Goal: Transaction & Acquisition: Obtain resource

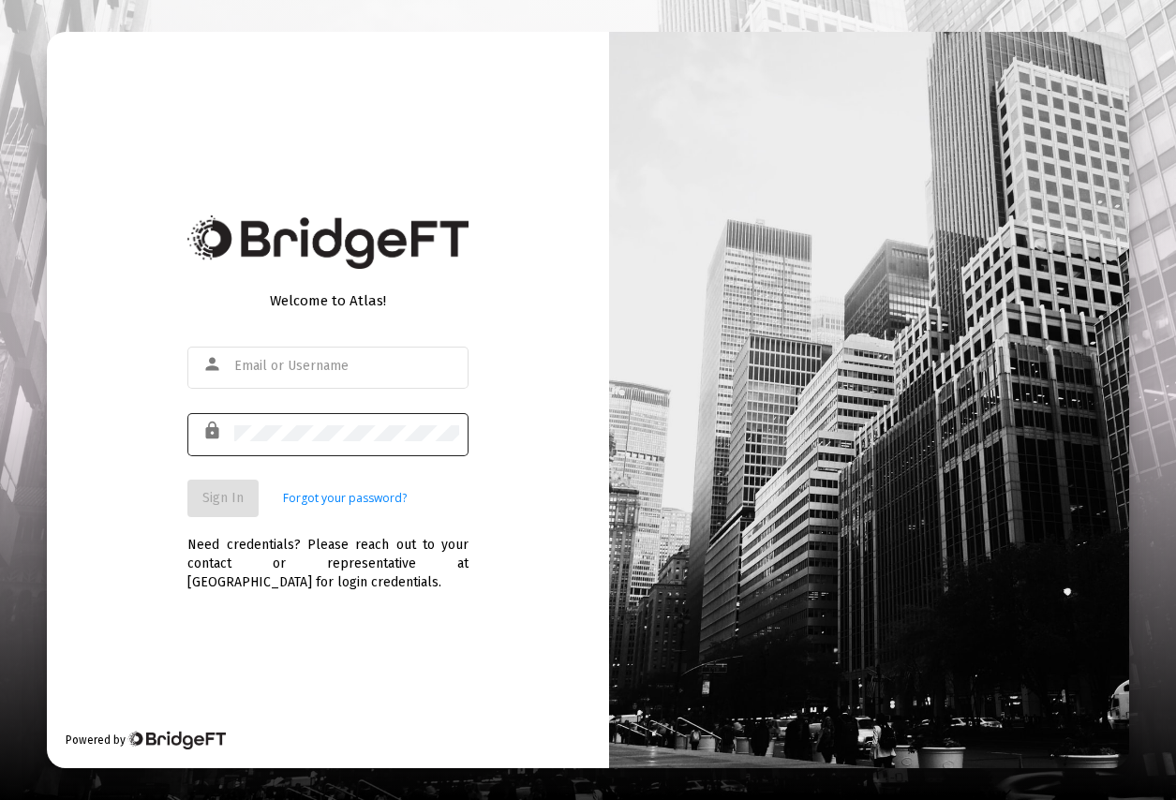
type input "[PERSON_NAME][EMAIL_ADDRESS][DOMAIN_NAME]"
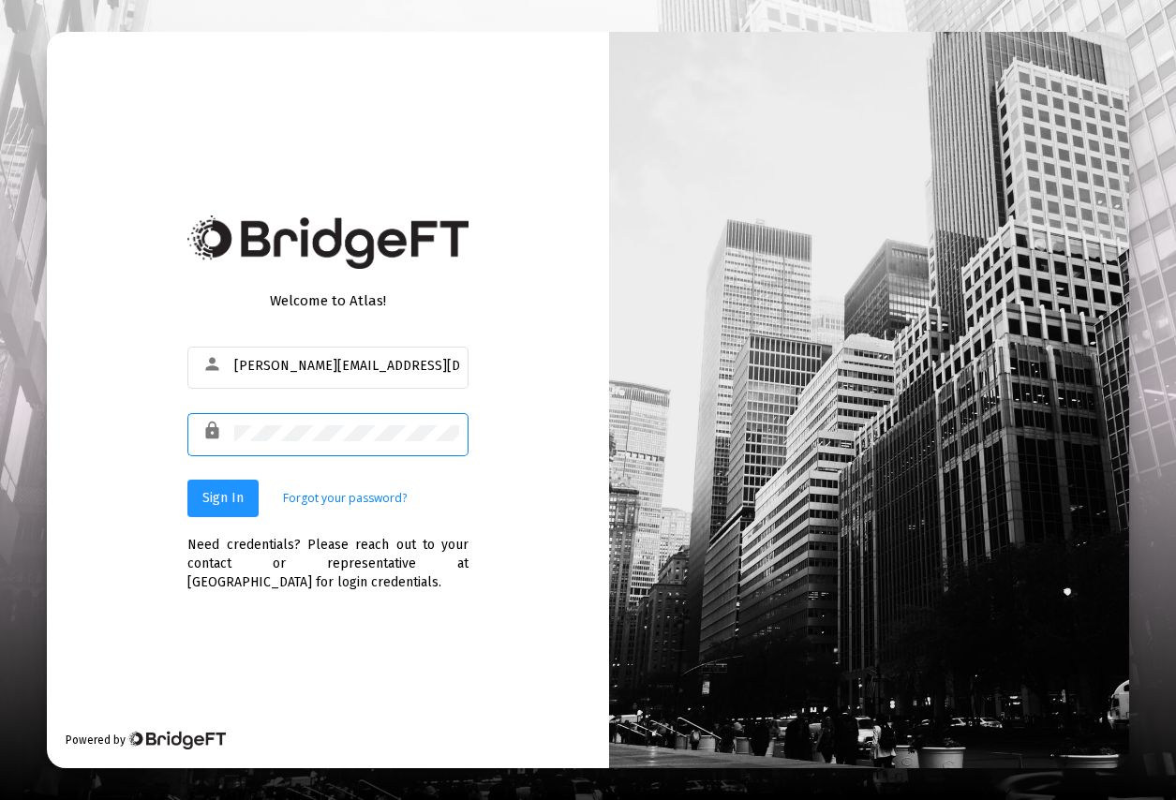
click at [226, 504] on span "Sign In" at bounding box center [222, 498] width 41 height 16
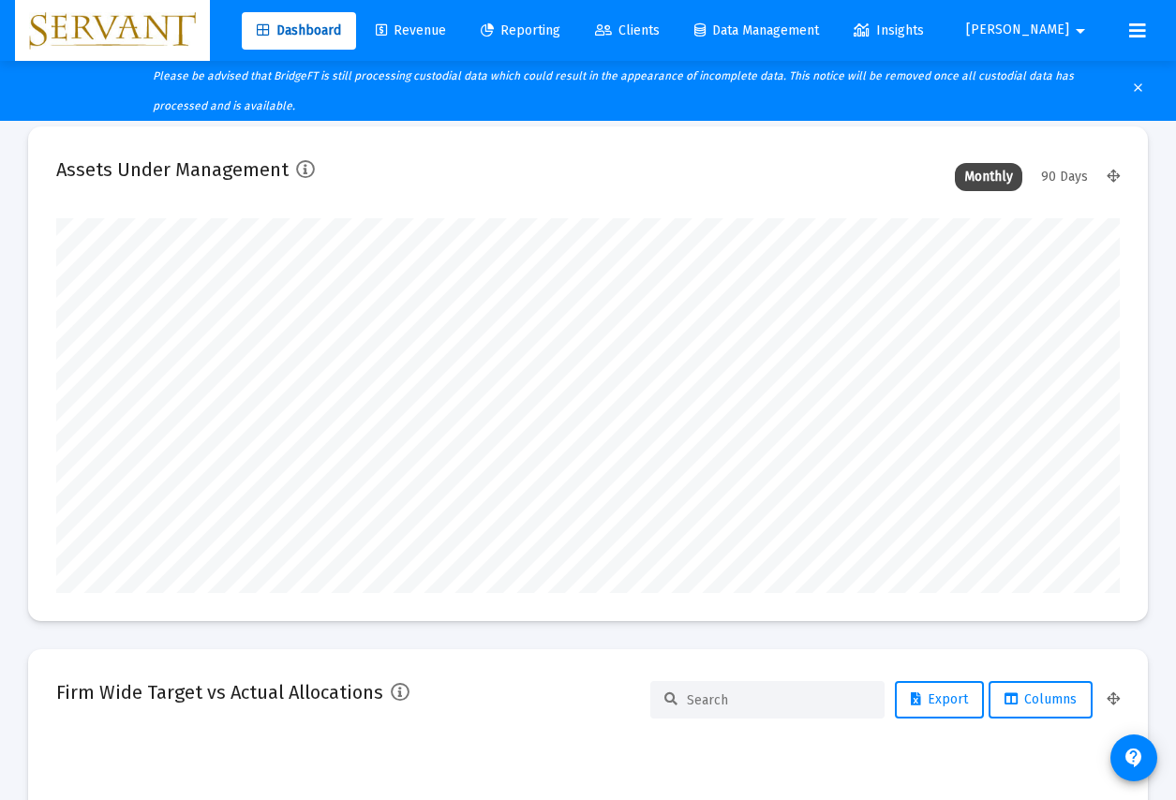
scroll to position [375, 1064]
type input "[DATE]"
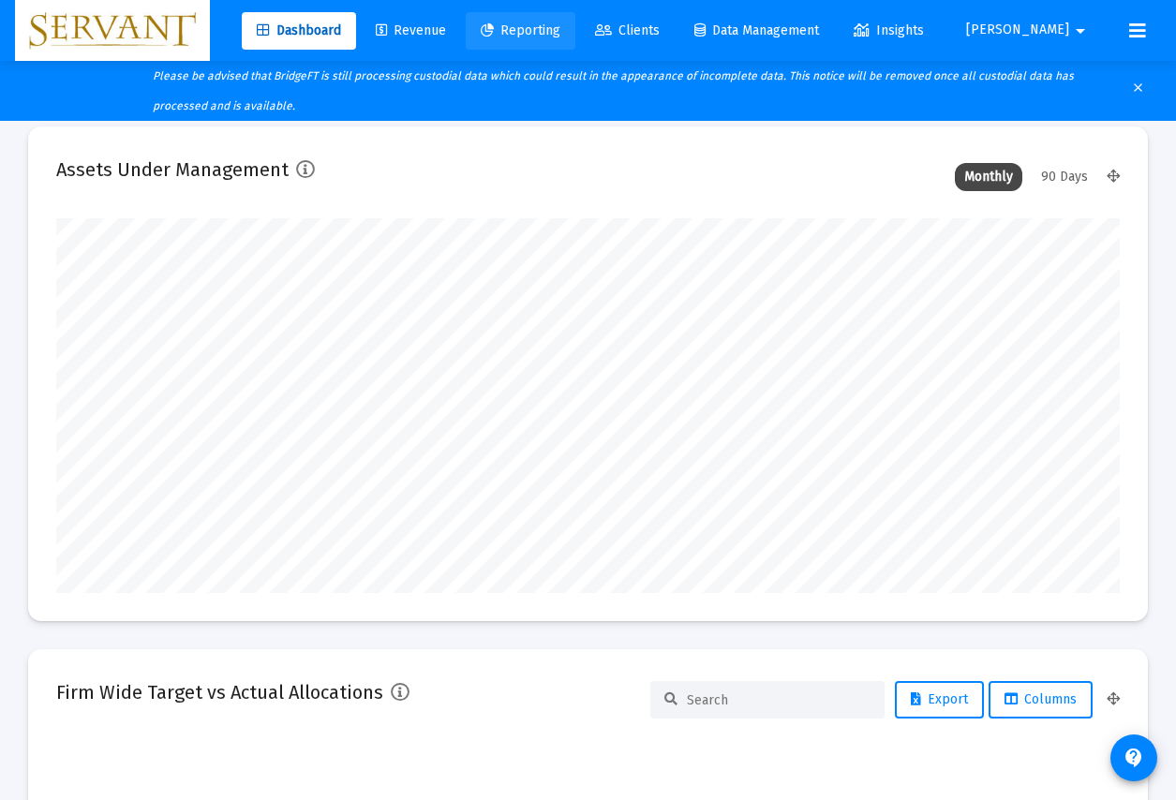
click at [560, 28] on span "Reporting" at bounding box center [521, 30] width 80 height 16
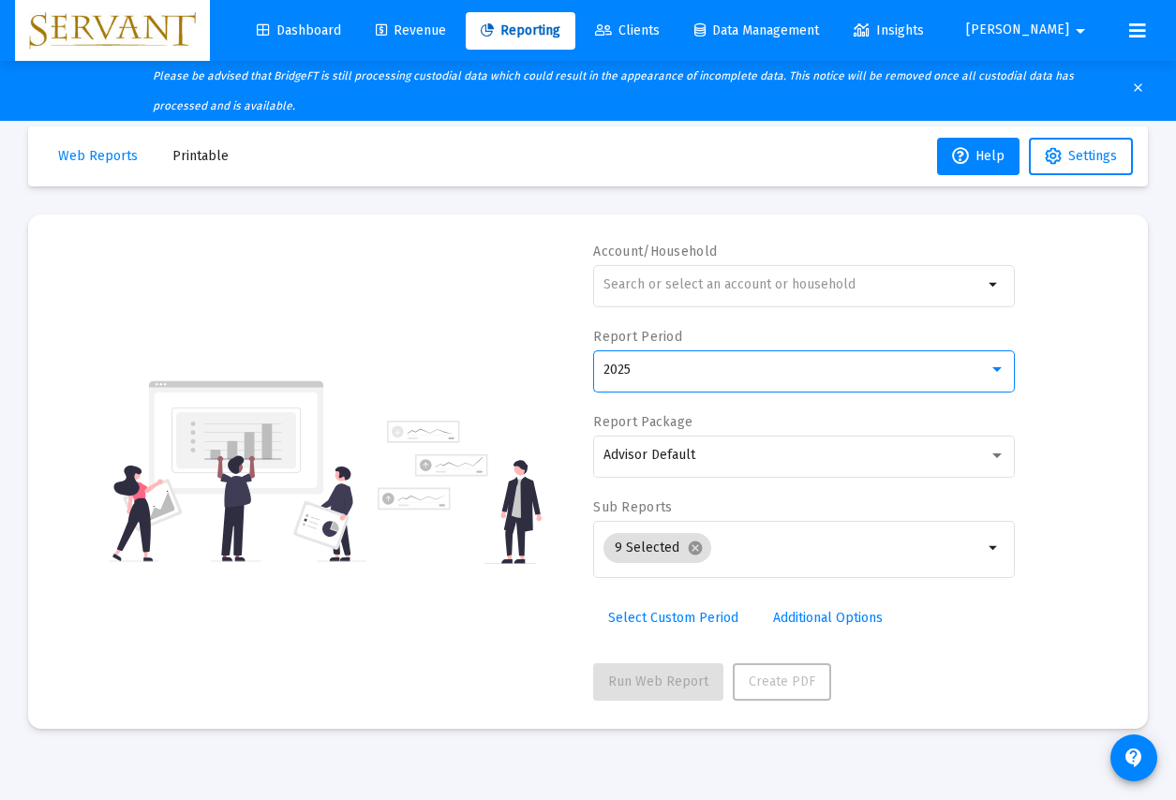
click at [1001, 377] on div at bounding box center [997, 370] width 17 height 15
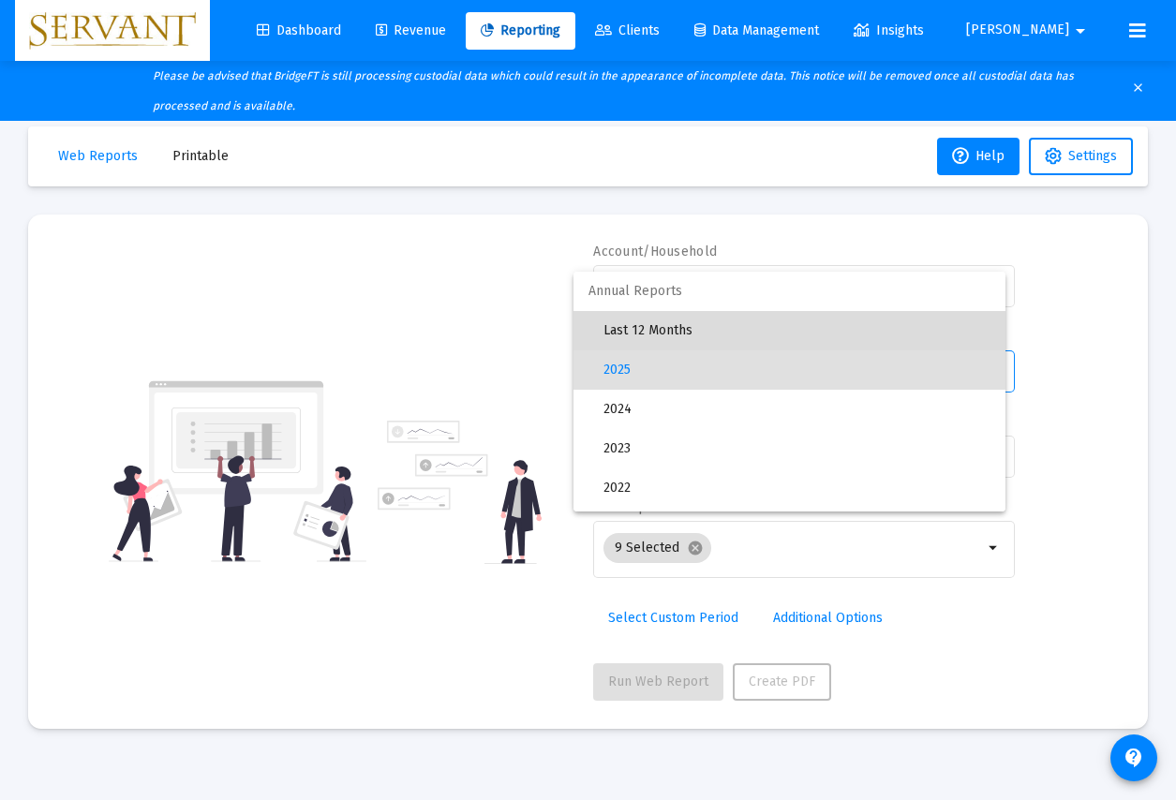
click at [738, 330] on span "Last 12 Months" at bounding box center [797, 330] width 387 height 39
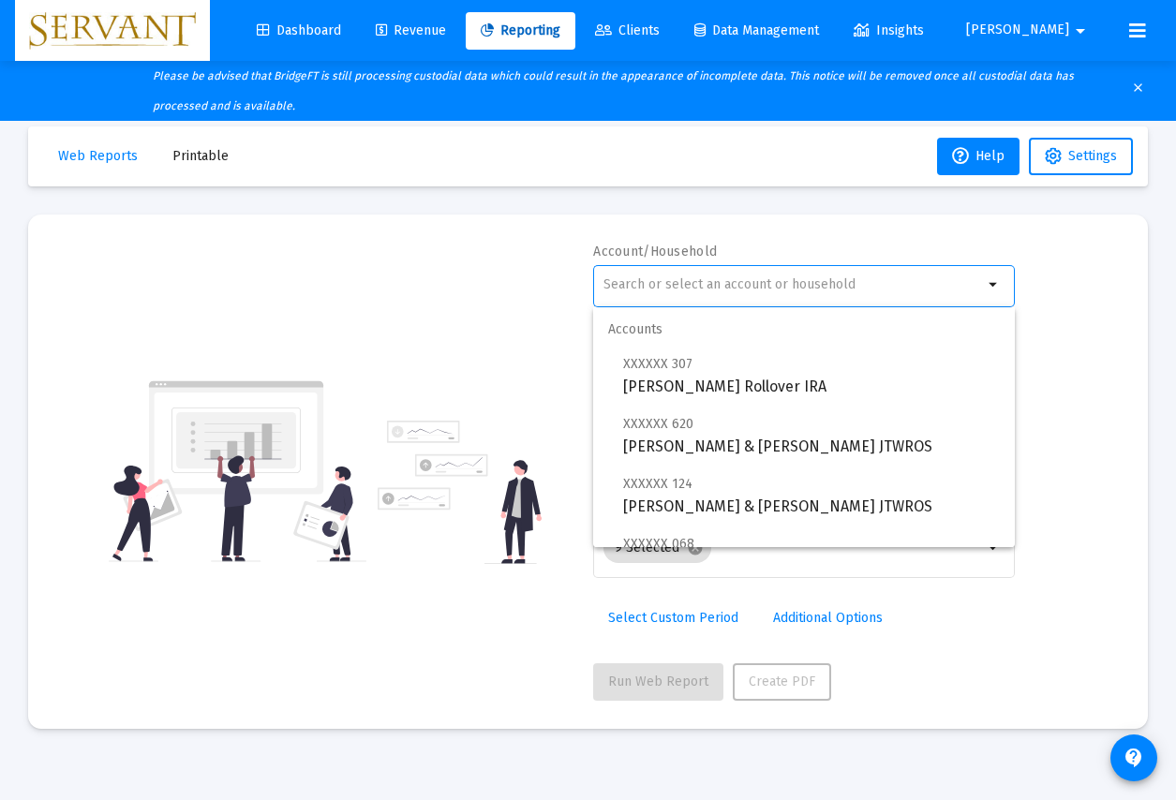
click at [674, 291] on input "text" at bounding box center [794, 284] width 380 height 15
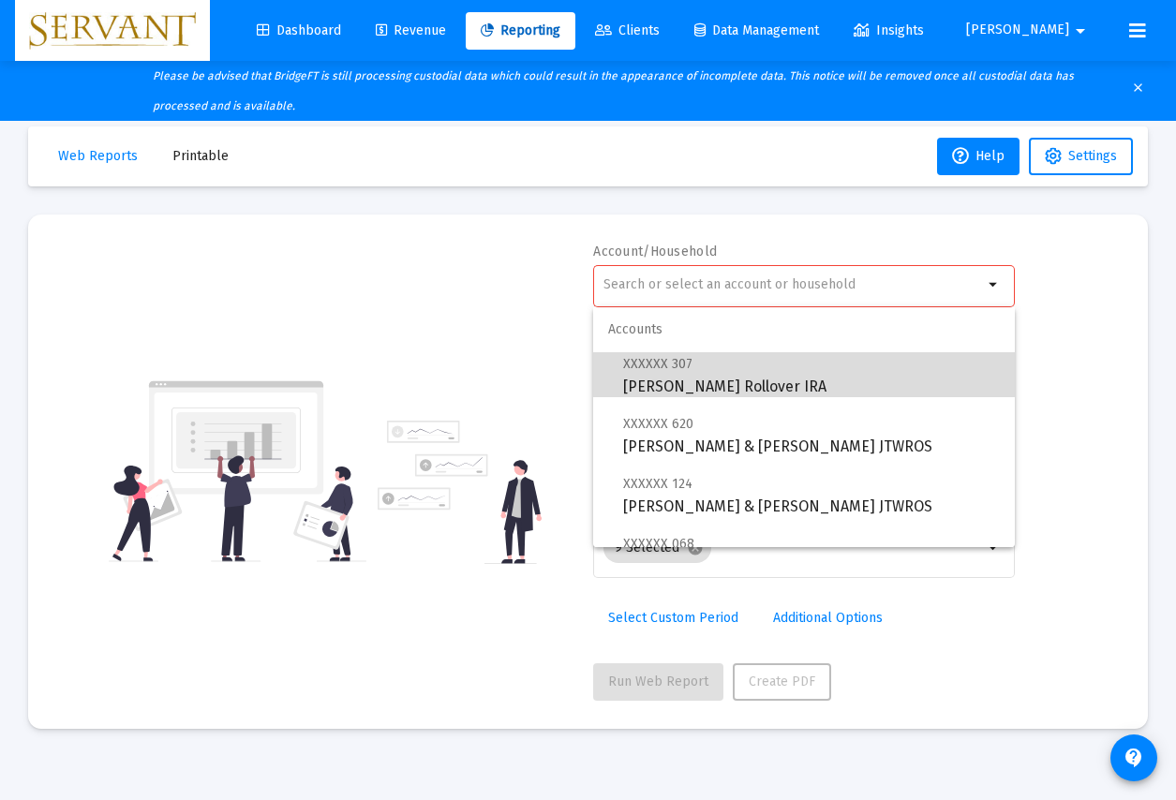
click at [715, 380] on span "XXXXXX 307 [PERSON_NAME] Rollover IRA" at bounding box center [811, 375] width 377 height 46
type input "[PERSON_NAME] Rollover IRA"
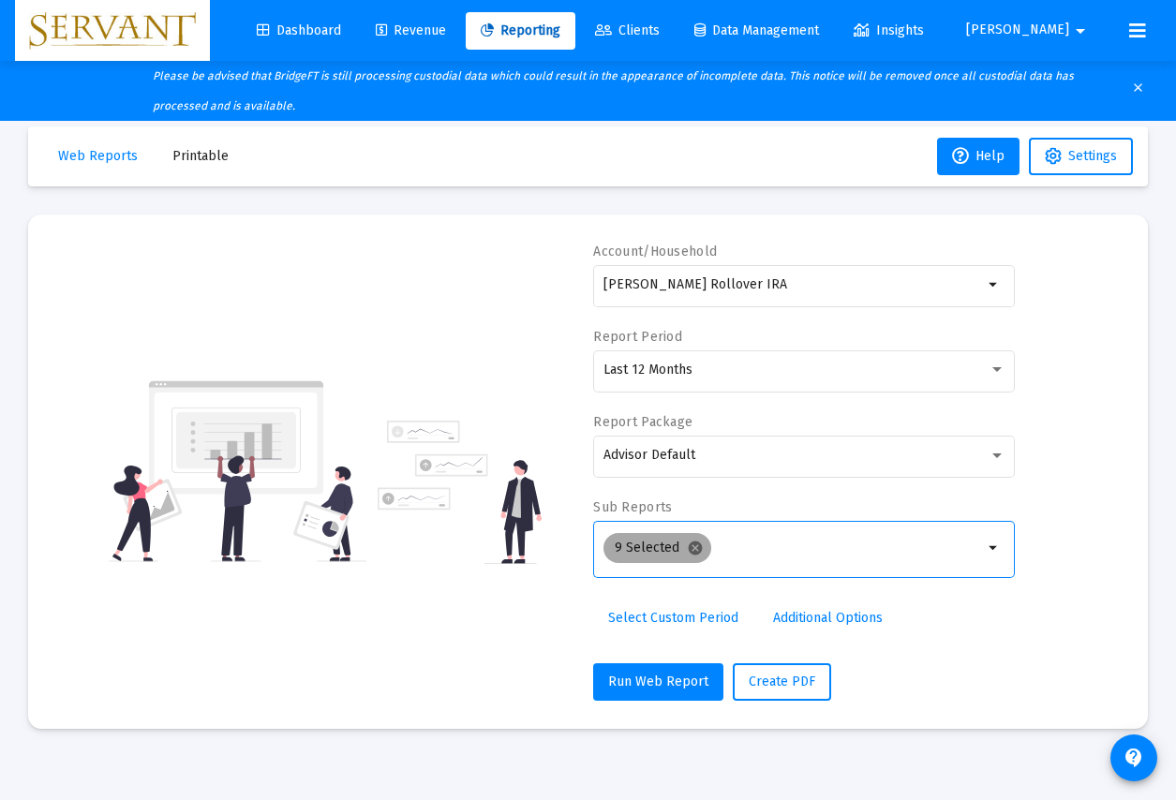
click at [696, 549] on mat-icon "cancel" at bounding box center [695, 548] width 17 height 17
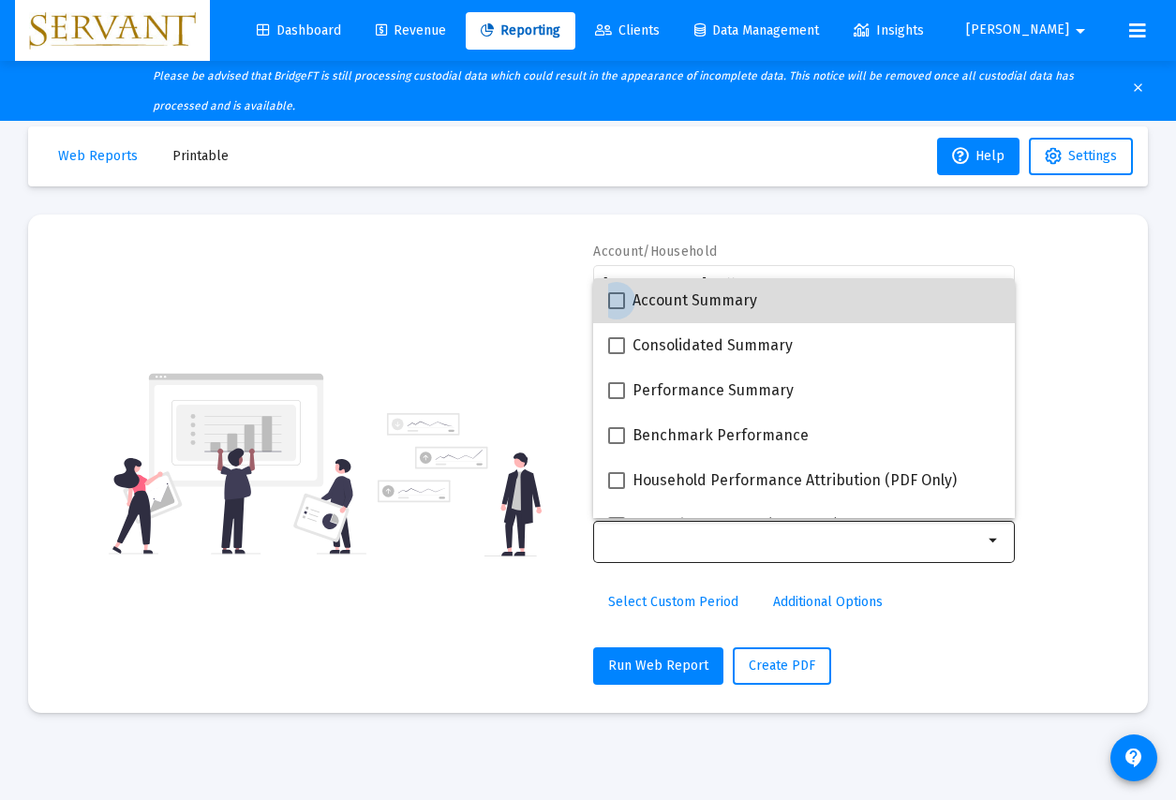
click at [619, 308] on span at bounding box center [616, 300] width 17 height 17
click at [617, 309] on input "Account Summary" at bounding box center [616, 309] width 1 height 1
checkbox input "true"
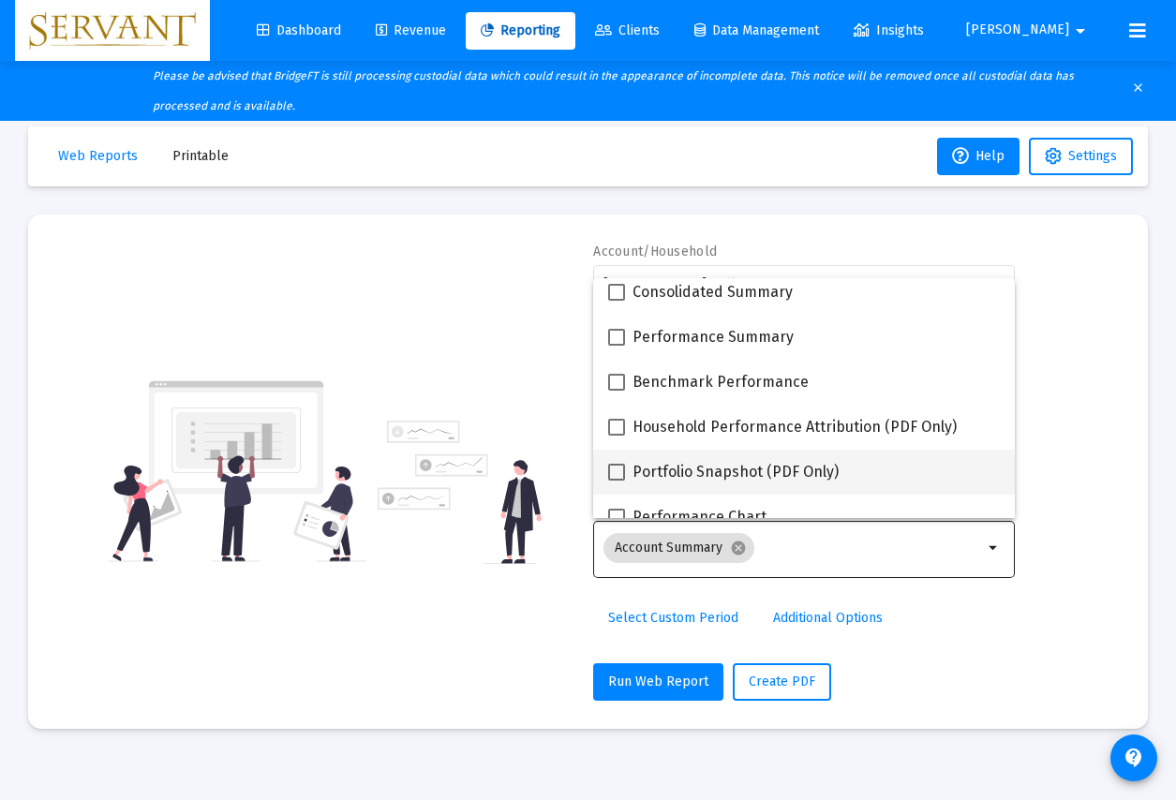
scroll to position [54, 0]
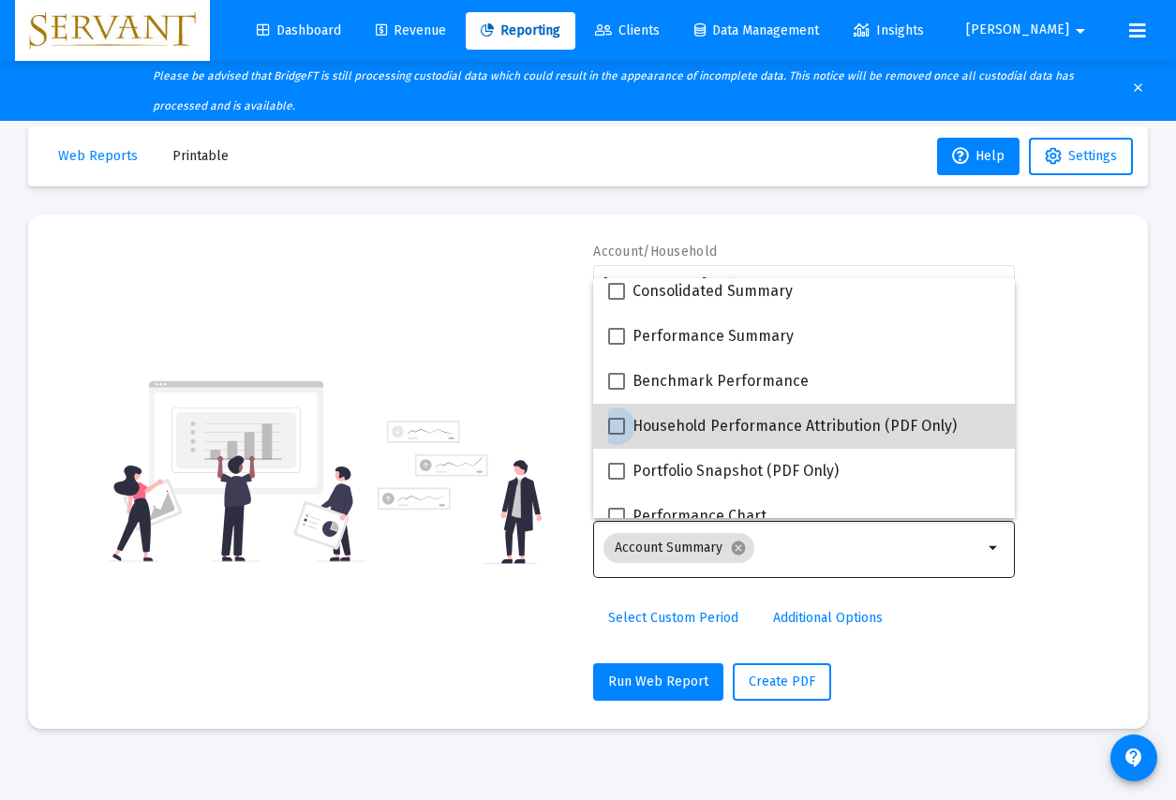
click at [618, 429] on span at bounding box center [616, 426] width 17 height 17
click at [617, 435] on input "Household Performance Attribution (PDF Only)" at bounding box center [616, 435] width 1 height 1
checkbox input "true"
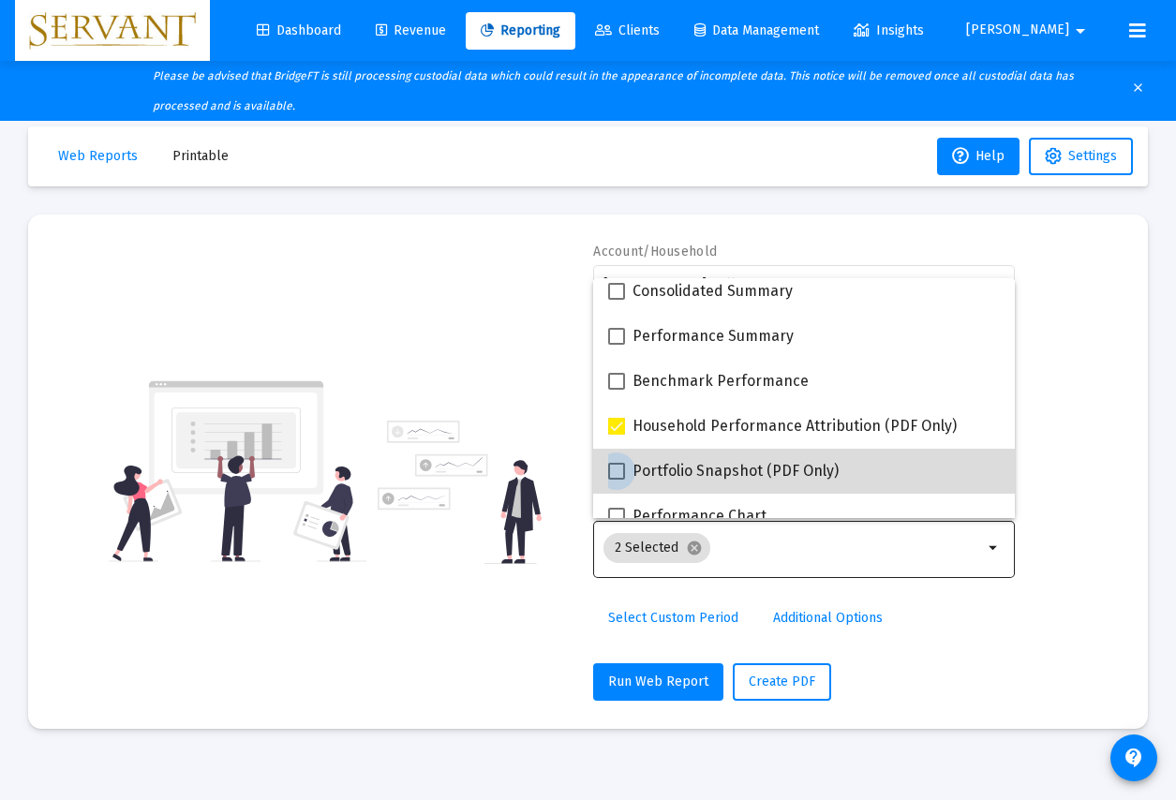
click at [619, 468] on span at bounding box center [616, 471] width 17 height 17
click at [617, 480] on input "Portfolio Snapshot (PDF Only)" at bounding box center [616, 480] width 1 height 1
checkbox input "true"
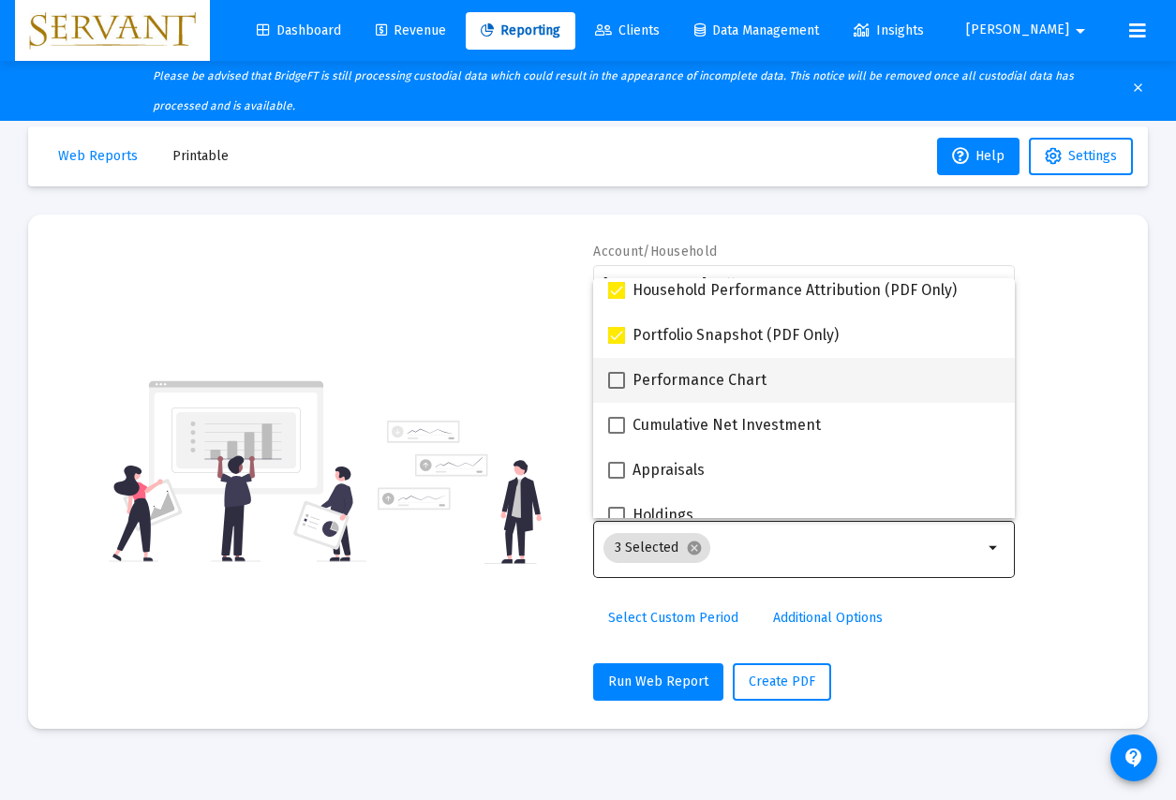
scroll to position [192, 0]
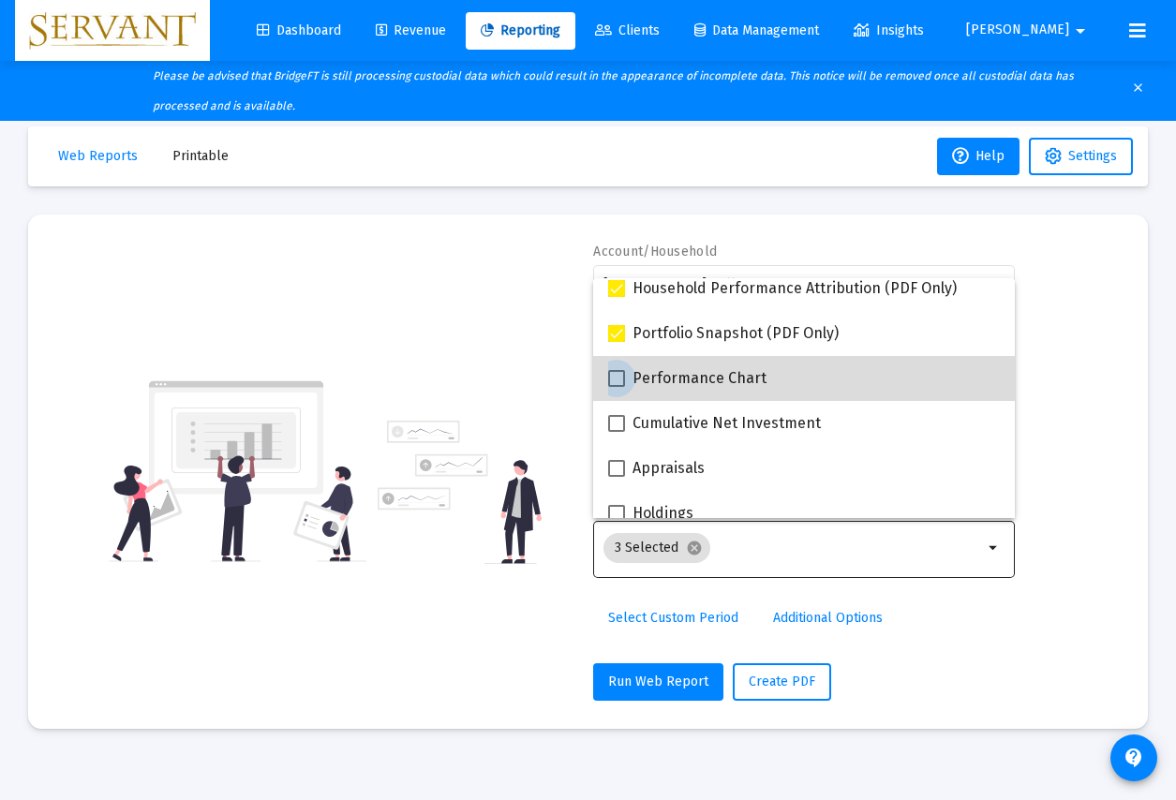
click at [618, 383] on span at bounding box center [616, 378] width 17 height 17
click at [617, 387] on input "Performance Chart" at bounding box center [616, 387] width 1 height 1
checkbox input "true"
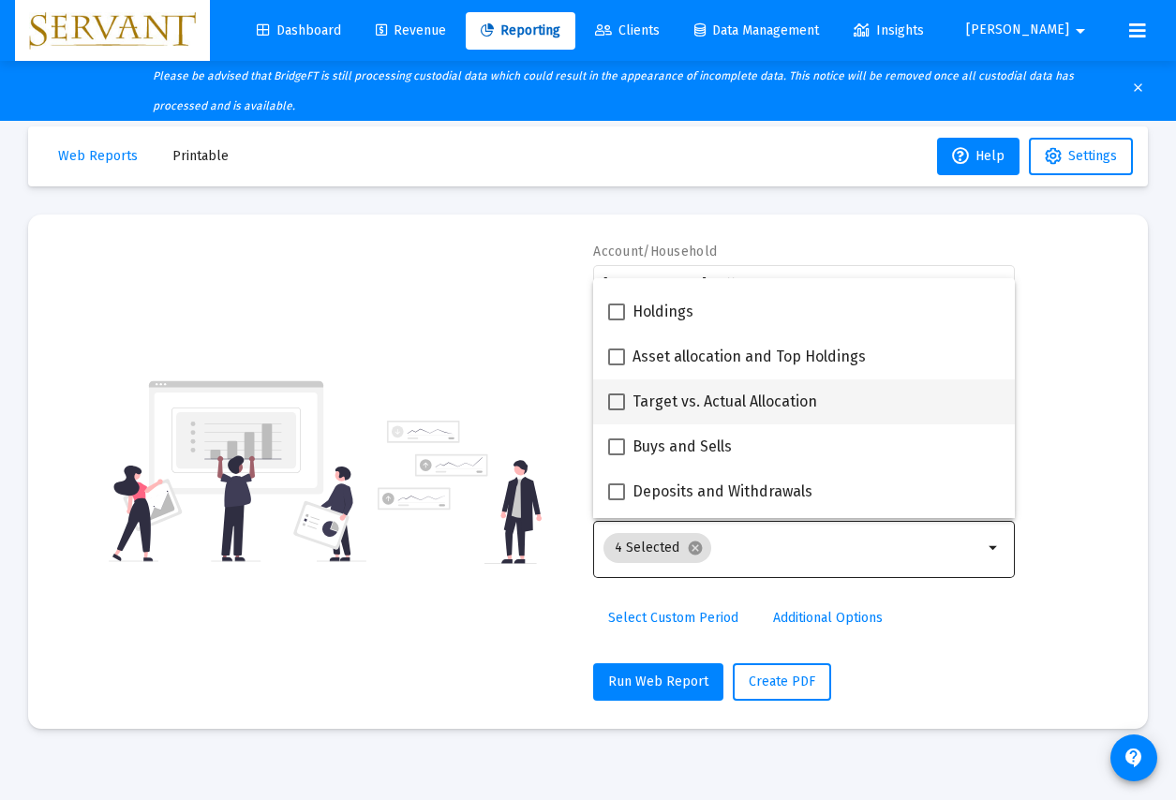
scroll to position [400, 0]
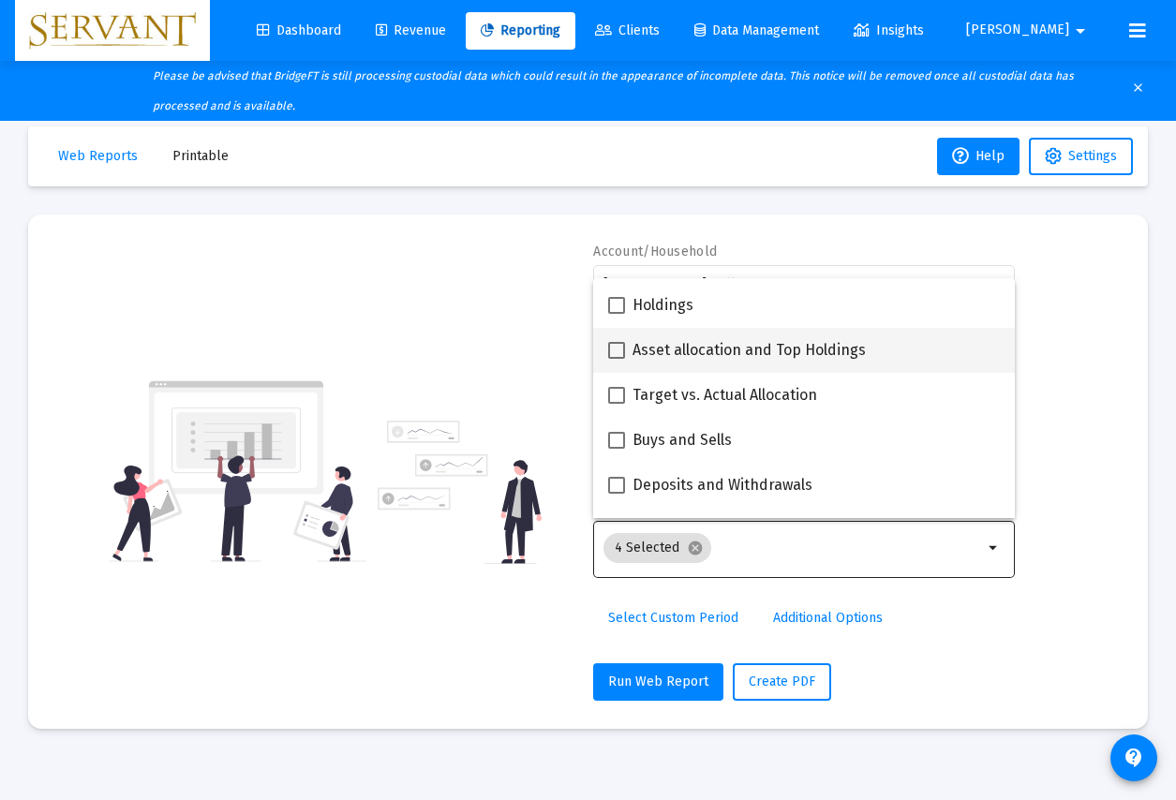
click at [621, 355] on span at bounding box center [616, 350] width 17 height 17
click at [617, 359] on input "Asset allocation and Top Holdings" at bounding box center [616, 359] width 1 height 1
checkbox input "true"
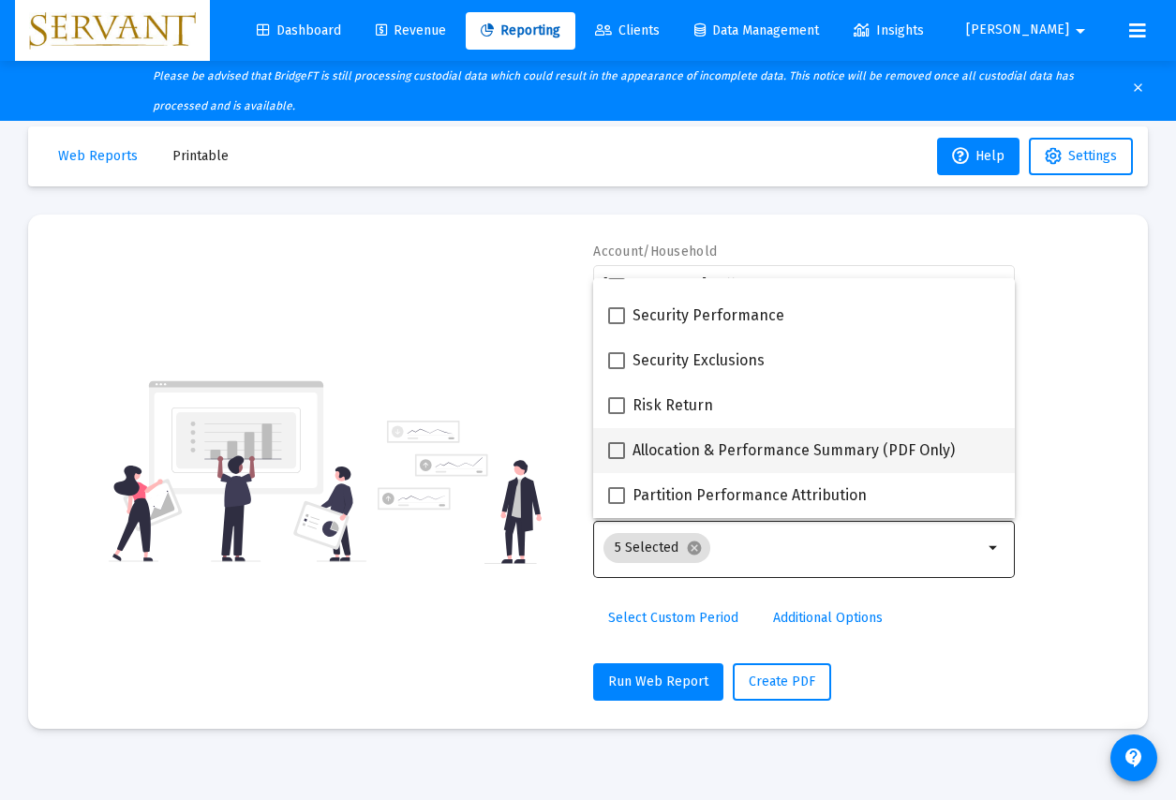
scroll to position [750, 0]
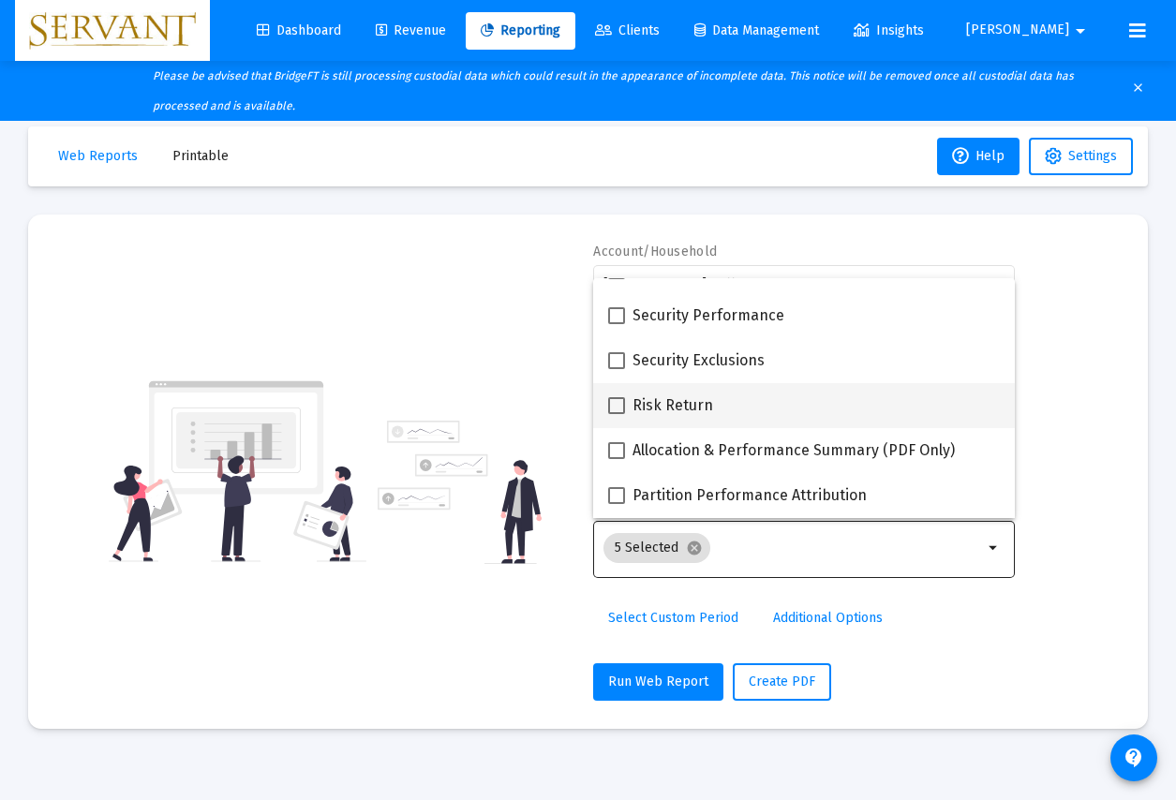
click at [617, 410] on span at bounding box center [616, 405] width 17 height 17
click at [617, 414] on input "Risk Return" at bounding box center [616, 414] width 1 height 1
checkbox input "true"
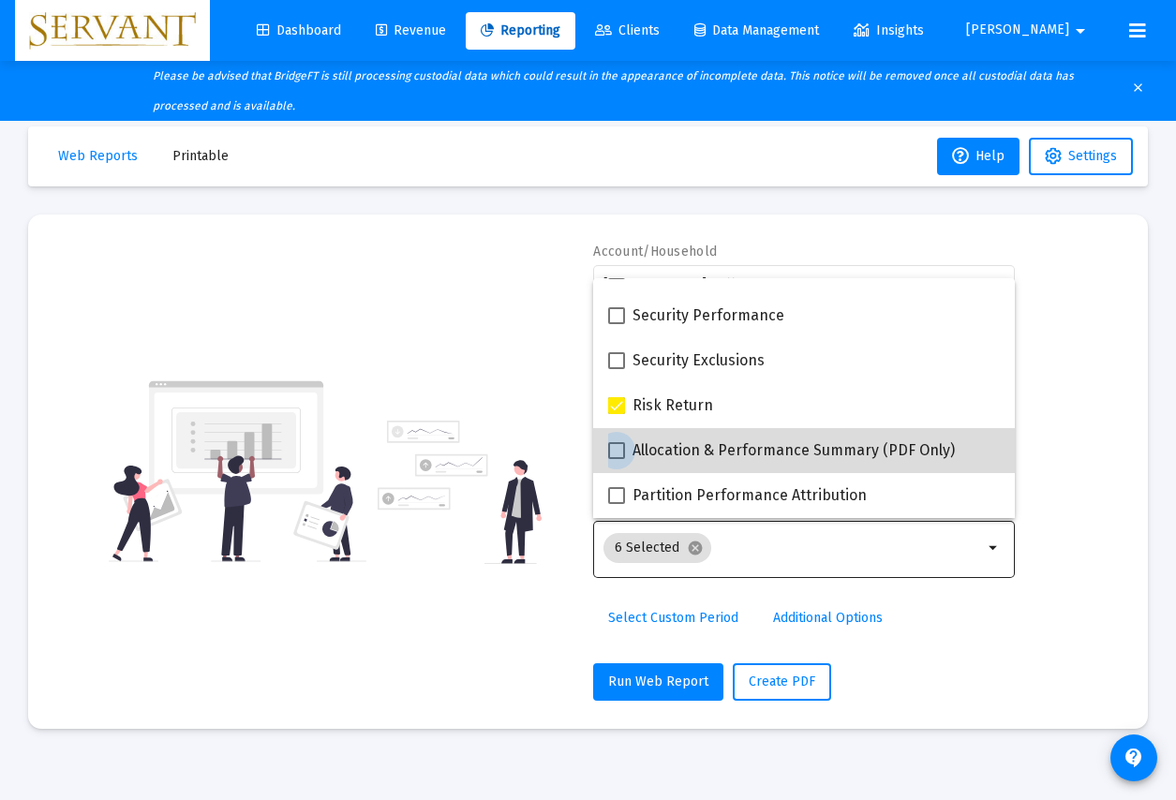
click at [621, 447] on span at bounding box center [616, 450] width 17 height 17
click at [617, 459] on input "Allocation & Performance Summary (PDF Only)" at bounding box center [616, 459] width 1 height 1
checkbox input "true"
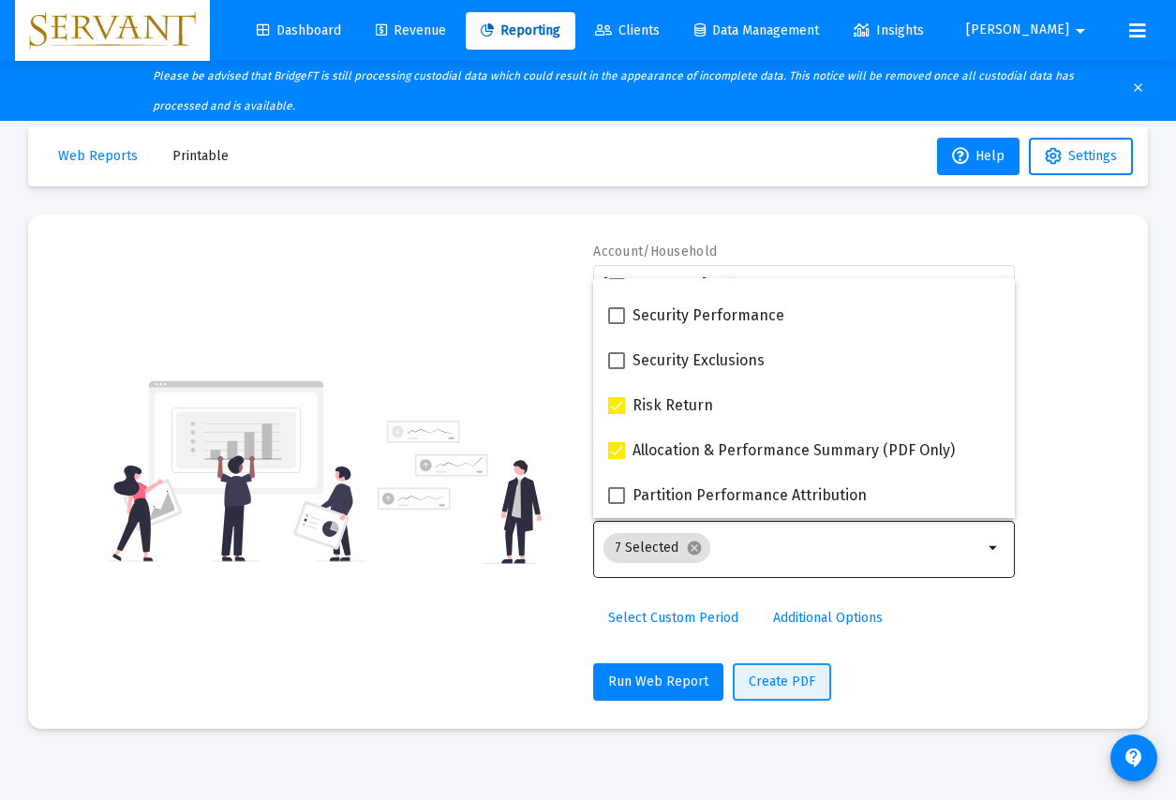
click at [778, 683] on span "Create PDF" at bounding box center [782, 682] width 67 height 16
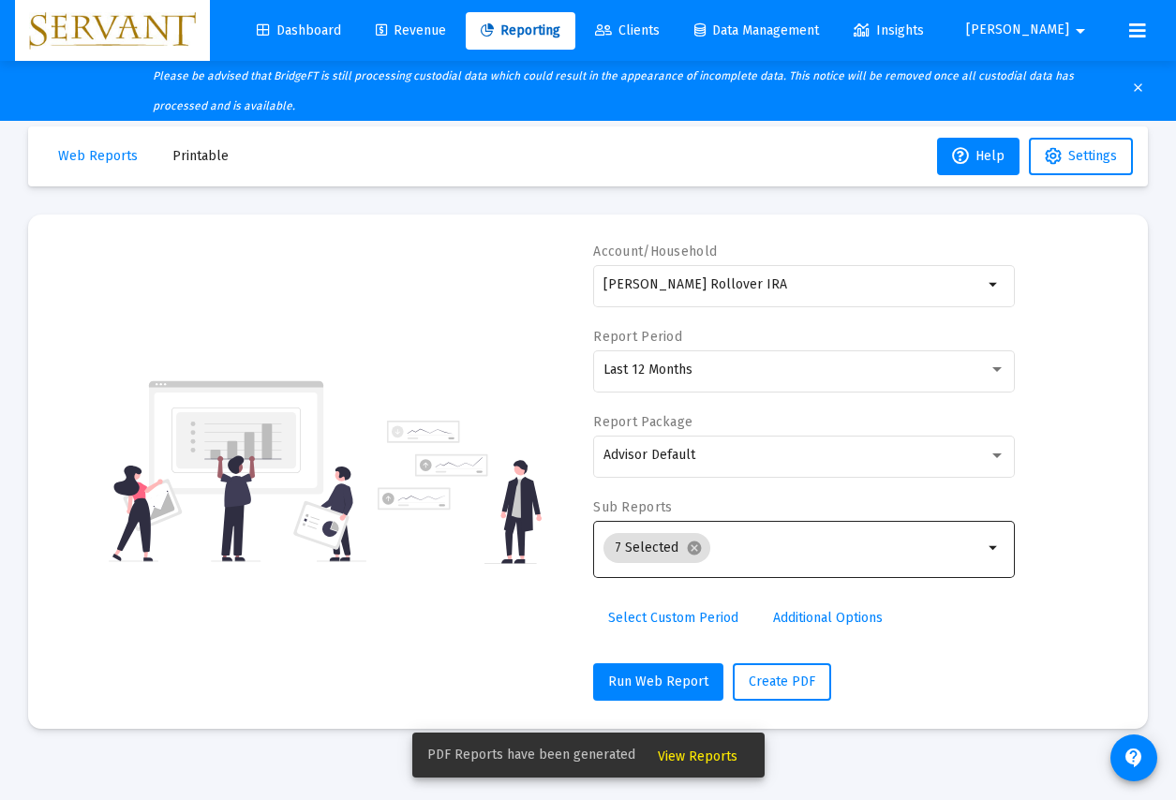
click at [705, 753] on span "View Reports" at bounding box center [698, 757] width 80 height 16
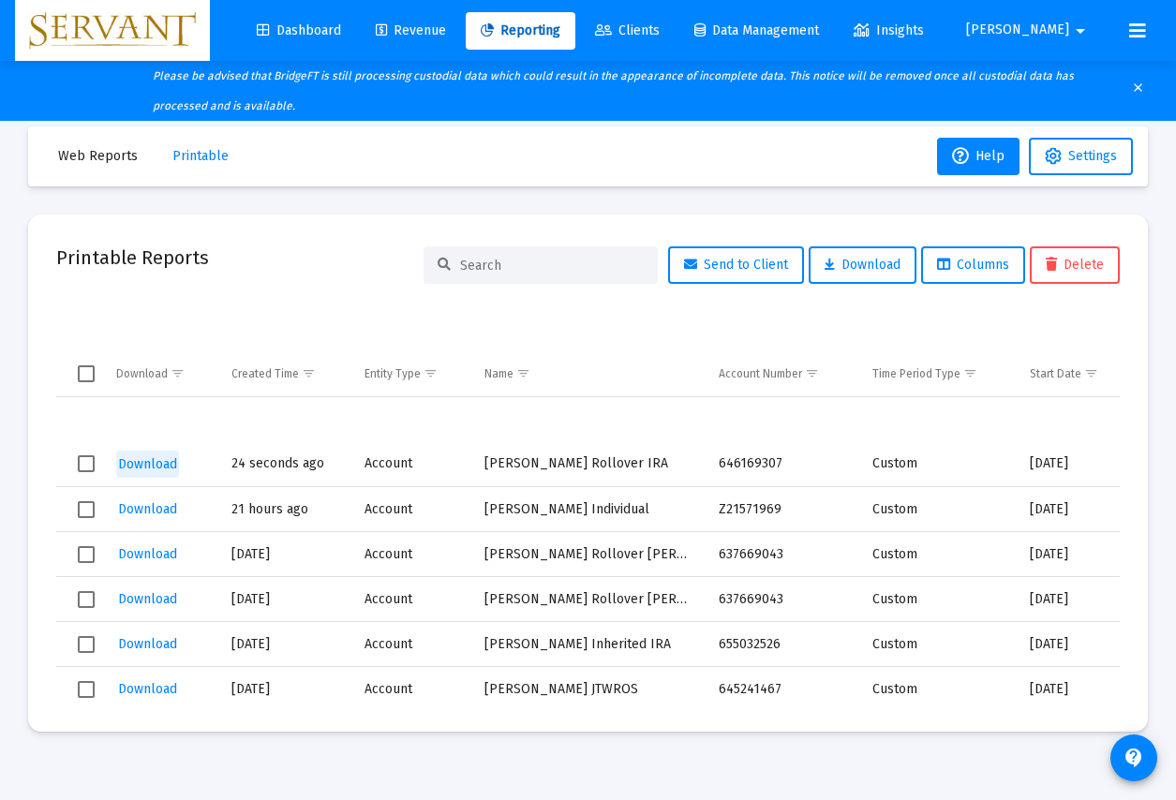
click at [141, 461] on span "Download" at bounding box center [147, 464] width 59 height 16
click at [102, 159] on span "Web Reports" at bounding box center [98, 156] width 80 height 16
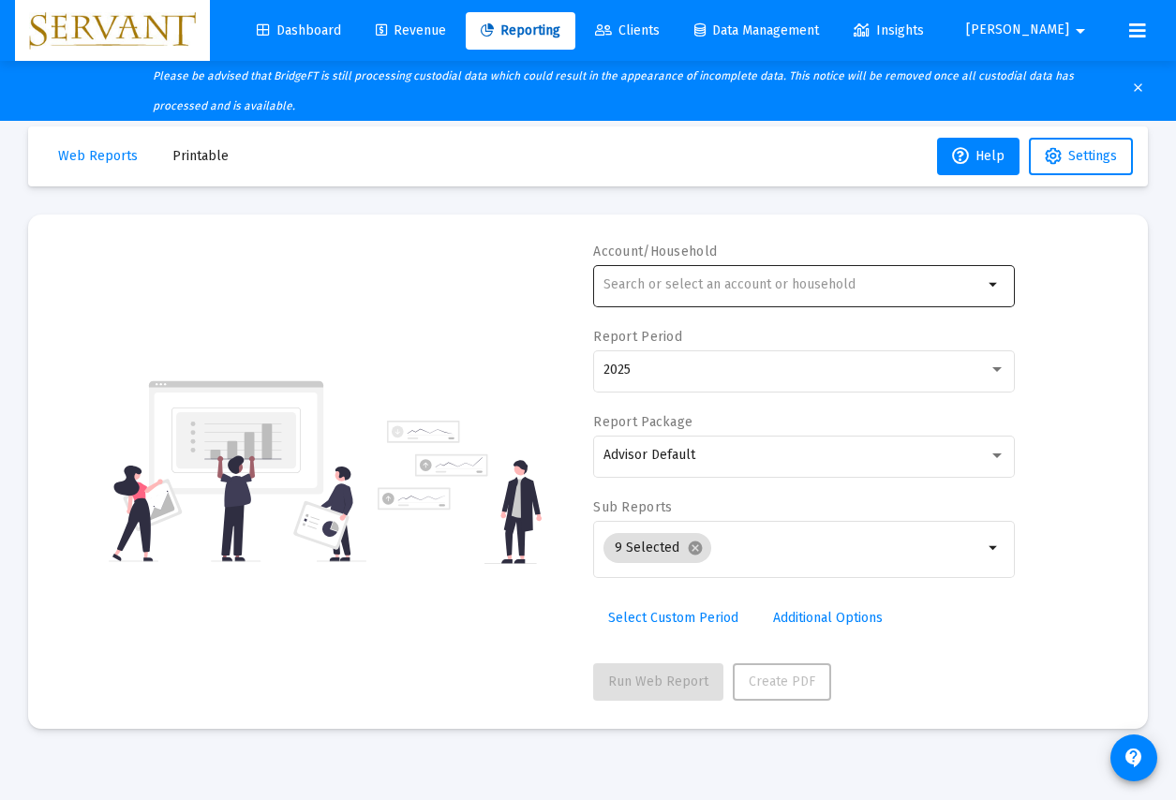
click at [992, 287] on mat-icon "arrow_drop_down" at bounding box center [994, 285] width 22 height 22
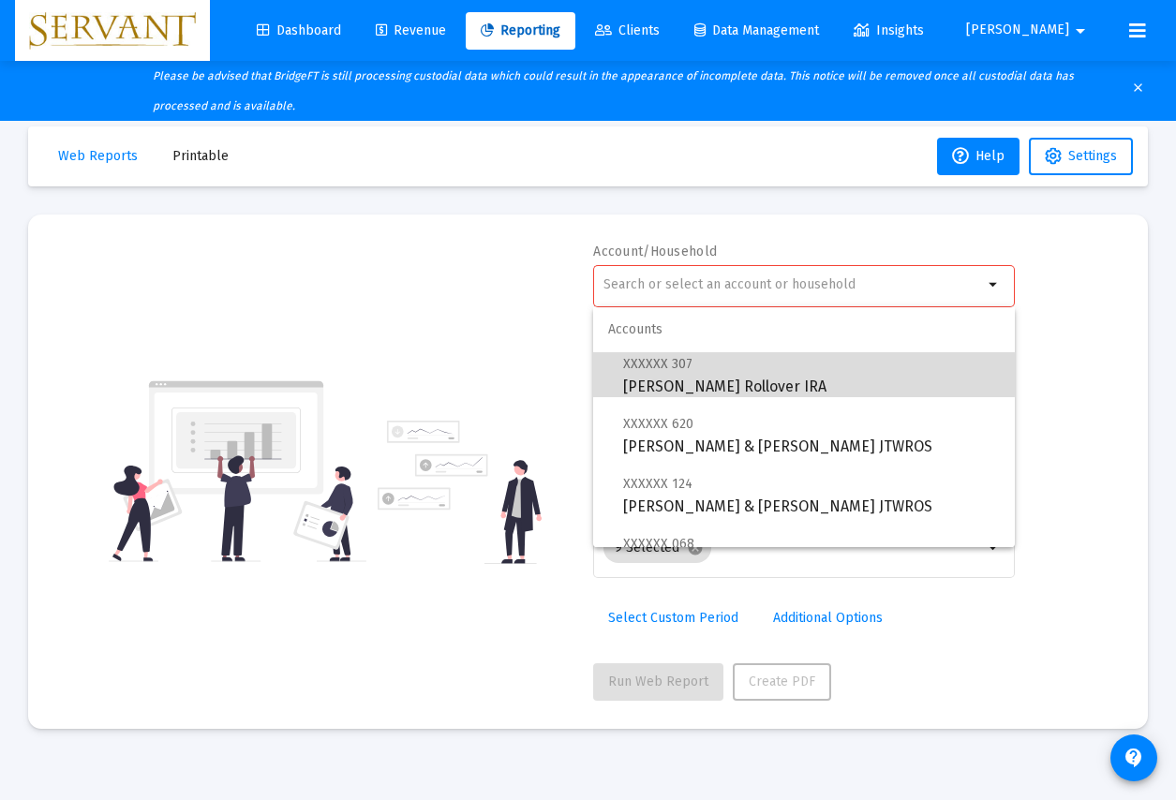
click at [773, 375] on span "XXXXXX 307 [PERSON_NAME] Rollover IRA" at bounding box center [811, 375] width 377 height 46
type input "[PERSON_NAME] Rollover IRA"
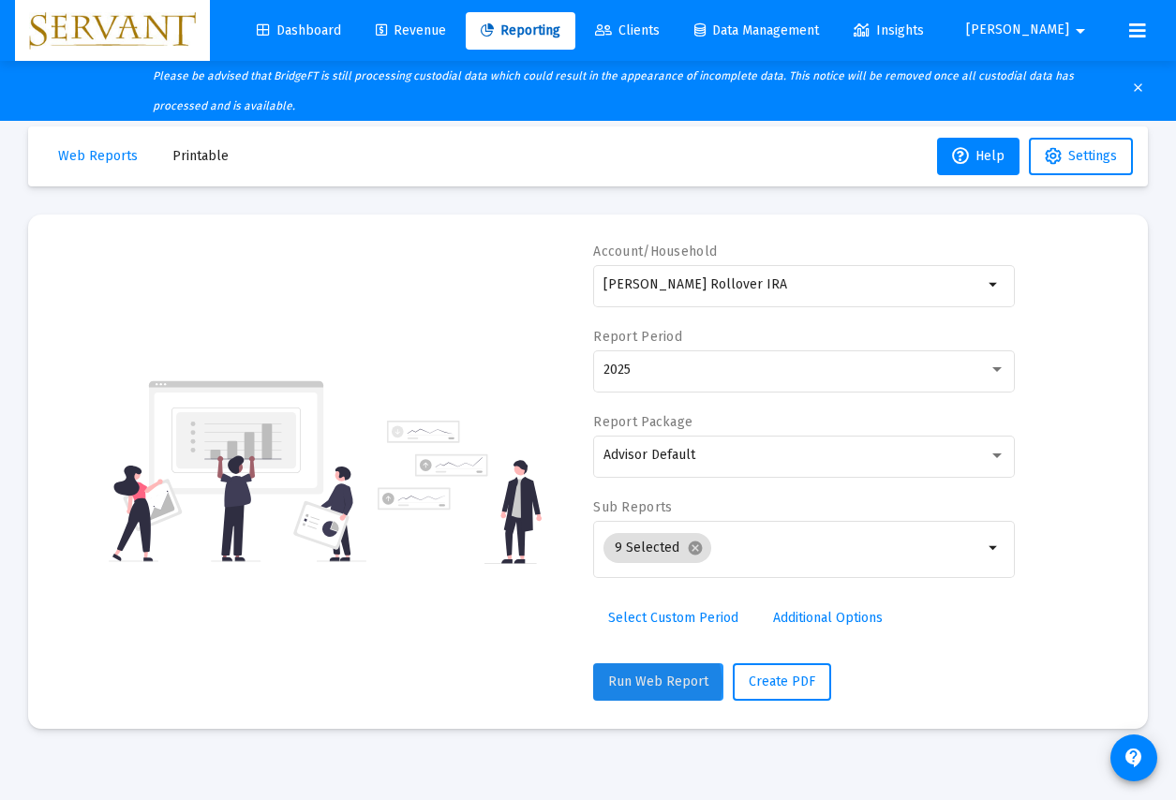
click at [651, 684] on span "Run Web Report" at bounding box center [658, 682] width 100 height 16
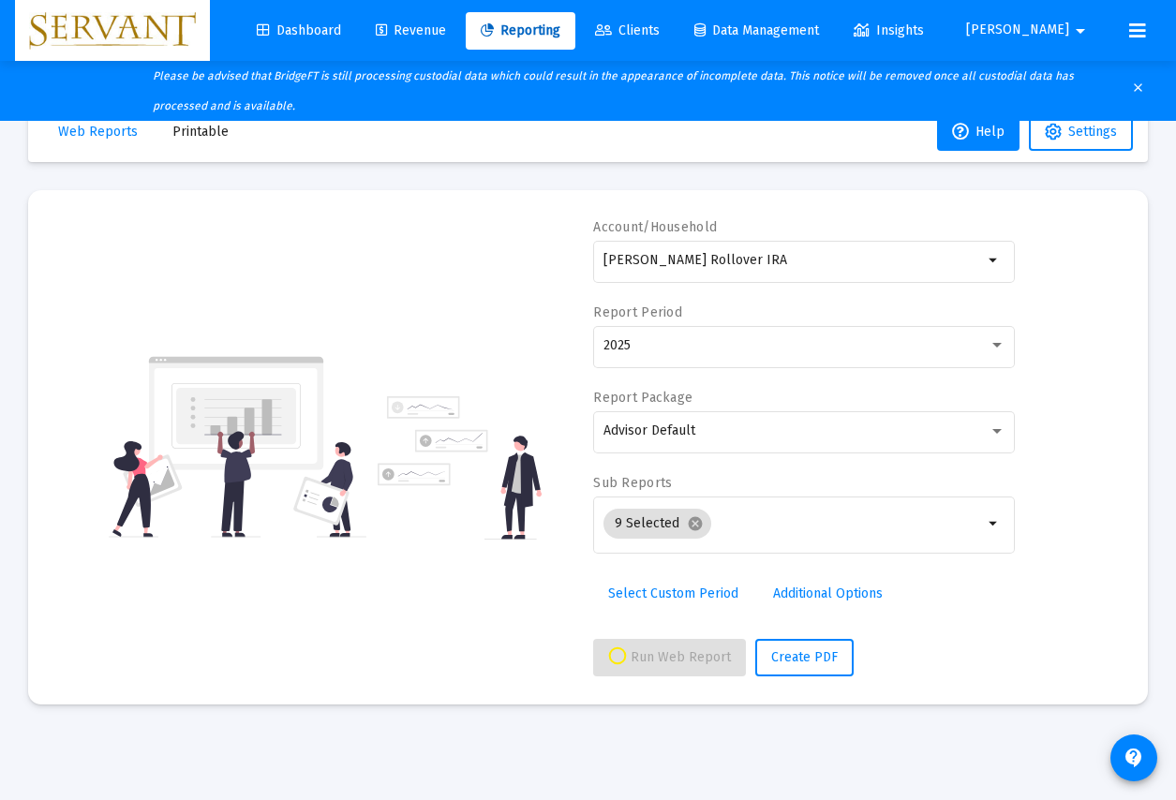
scroll to position [37, 1]
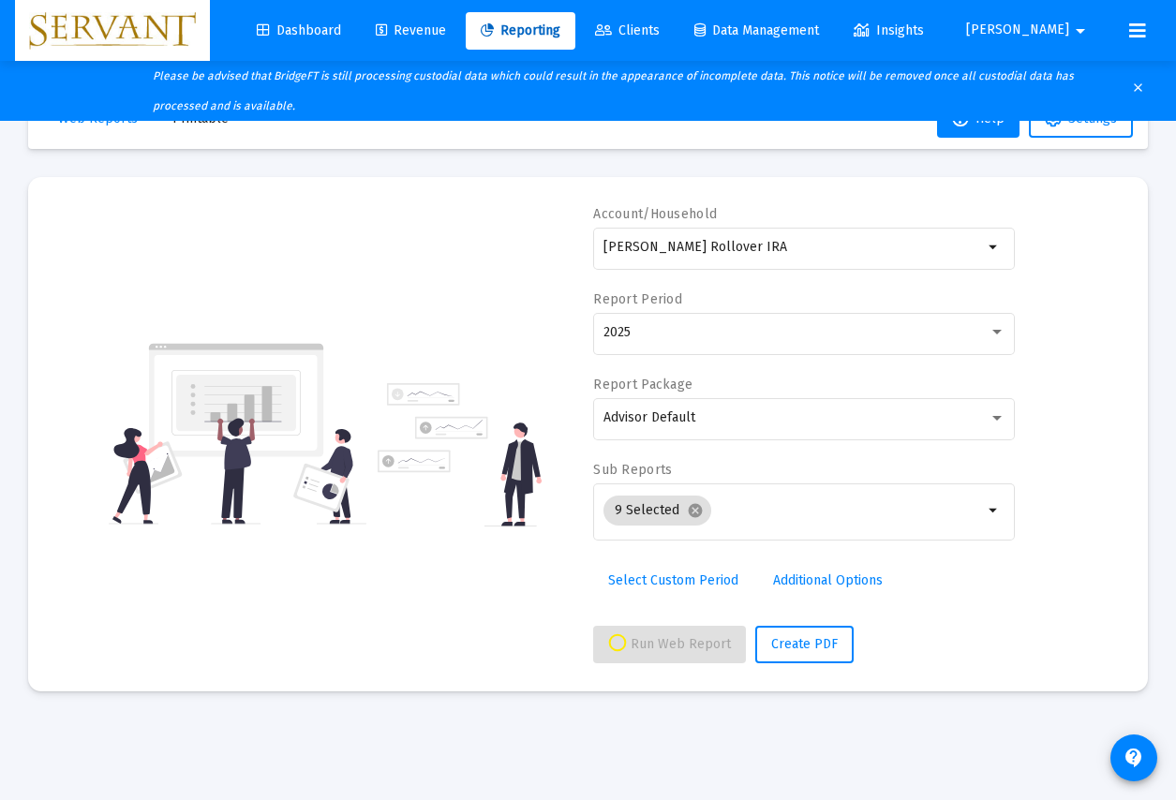
select select "View all"
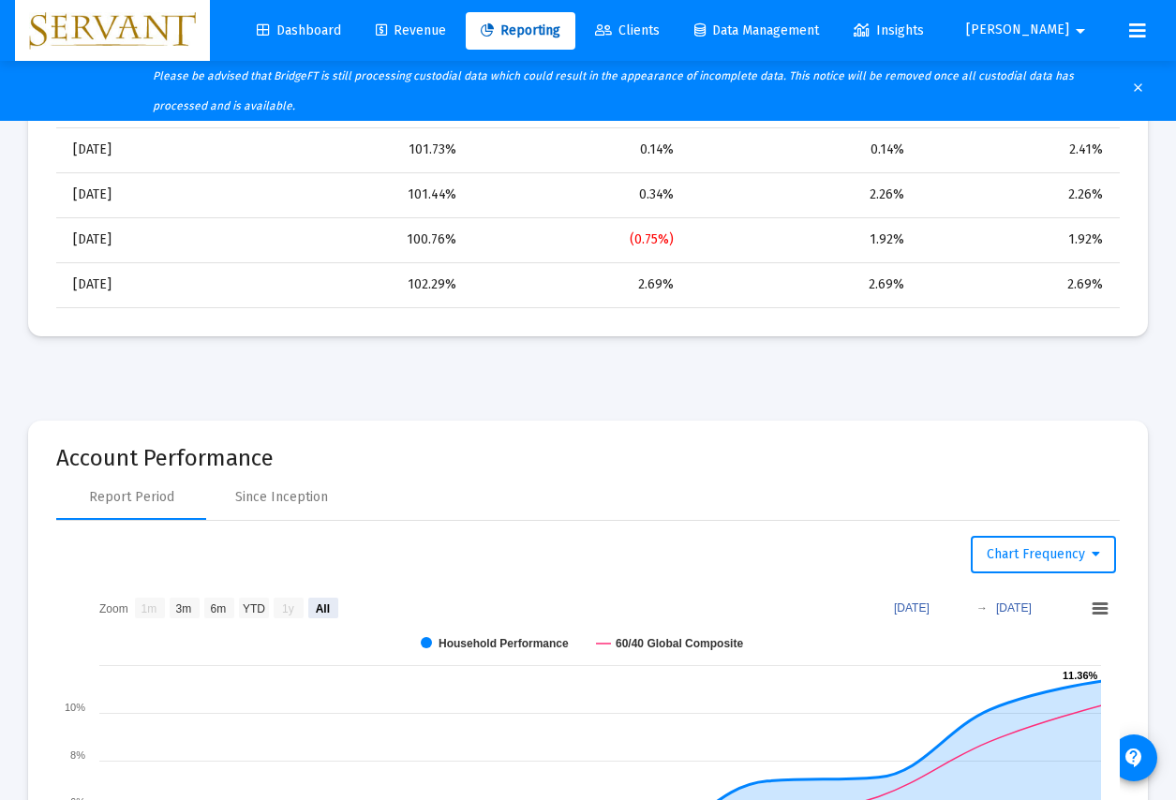
scroll to position [1778, 0]
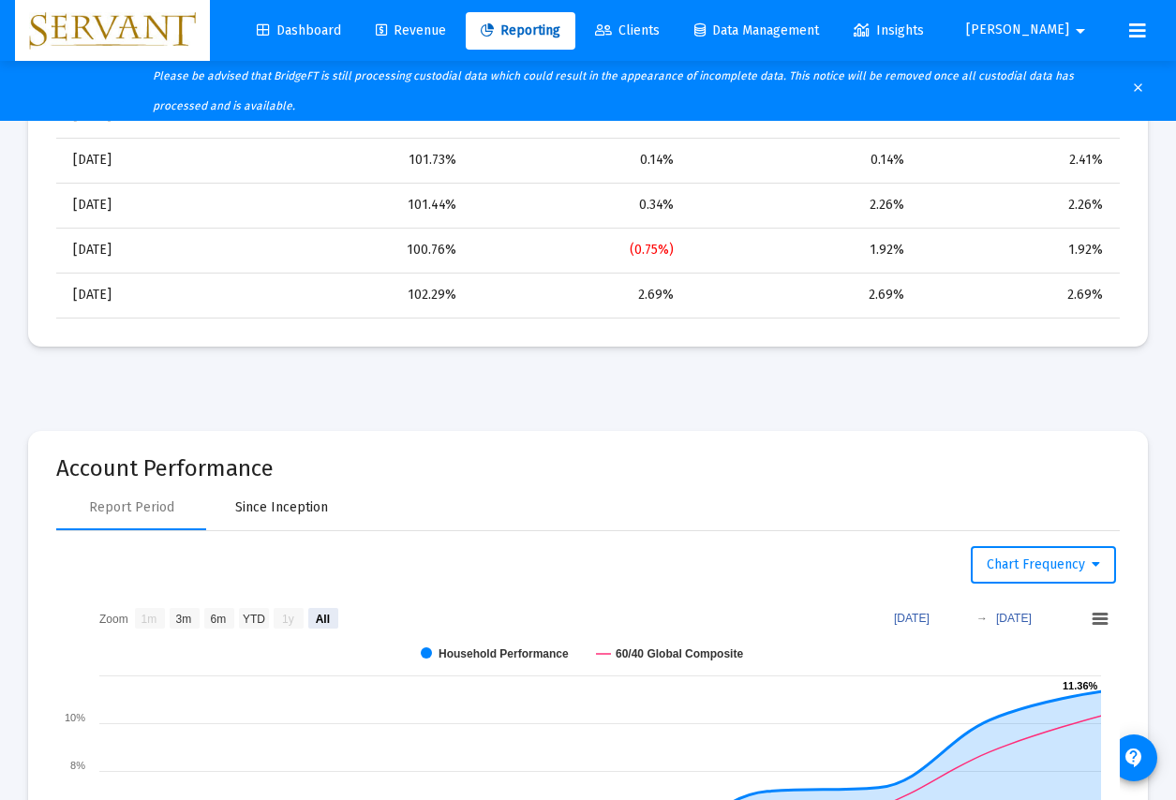
click at [290, 501] on div "Since Inception" at bounding box center [281, 508] width 93 height 19
select select "View all"
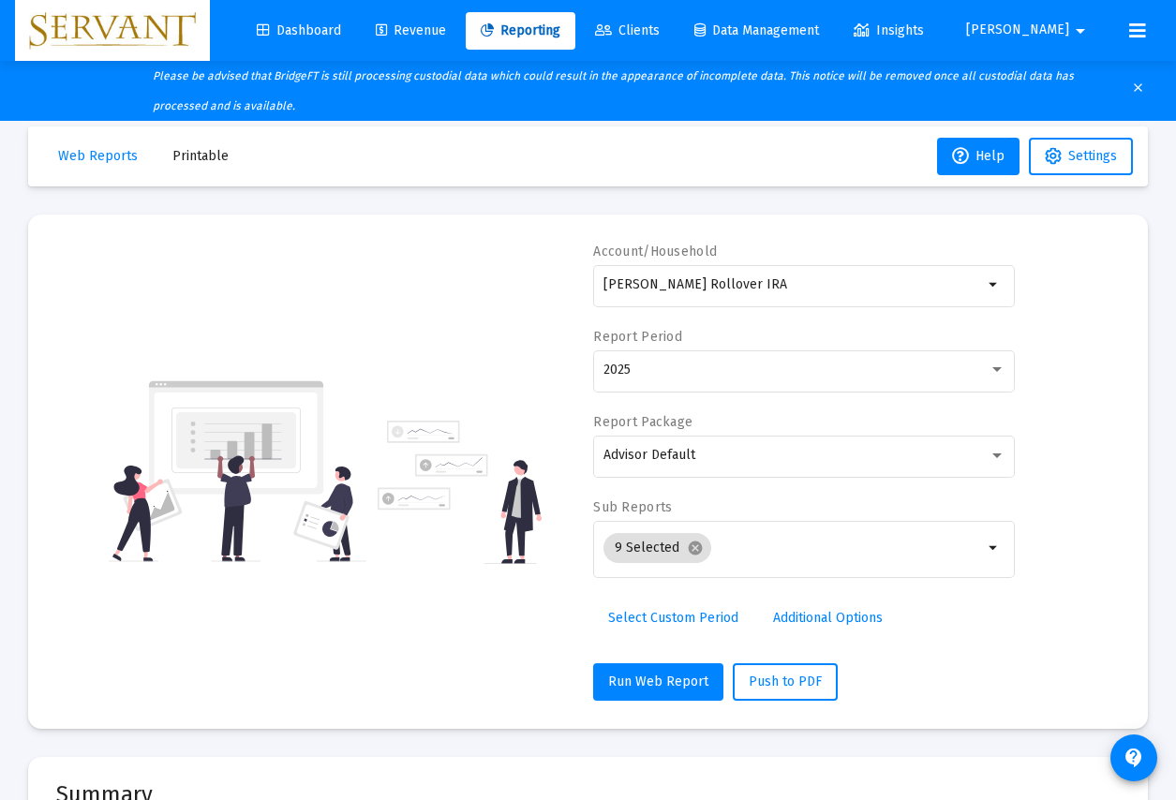
scroll to position [0, 0]
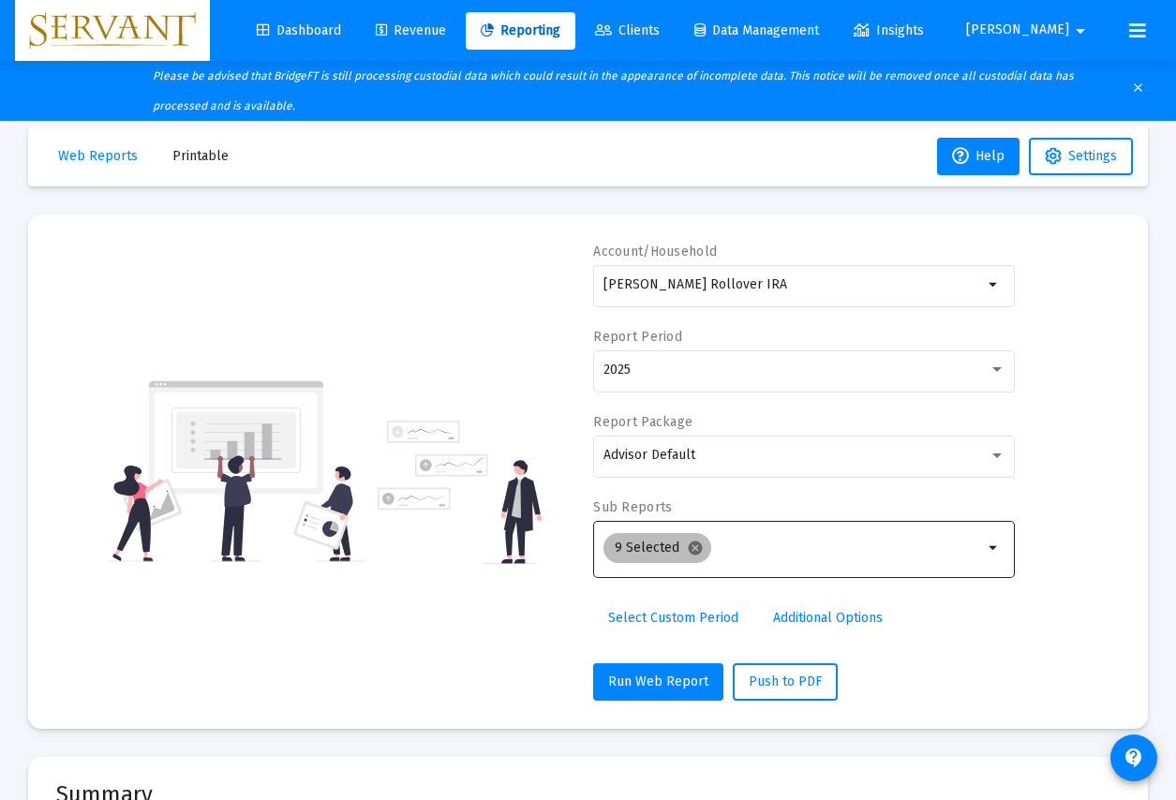
click at [697, 551] on mat-icon "cancel" at bounding box center [695, 548] width 17 height 17
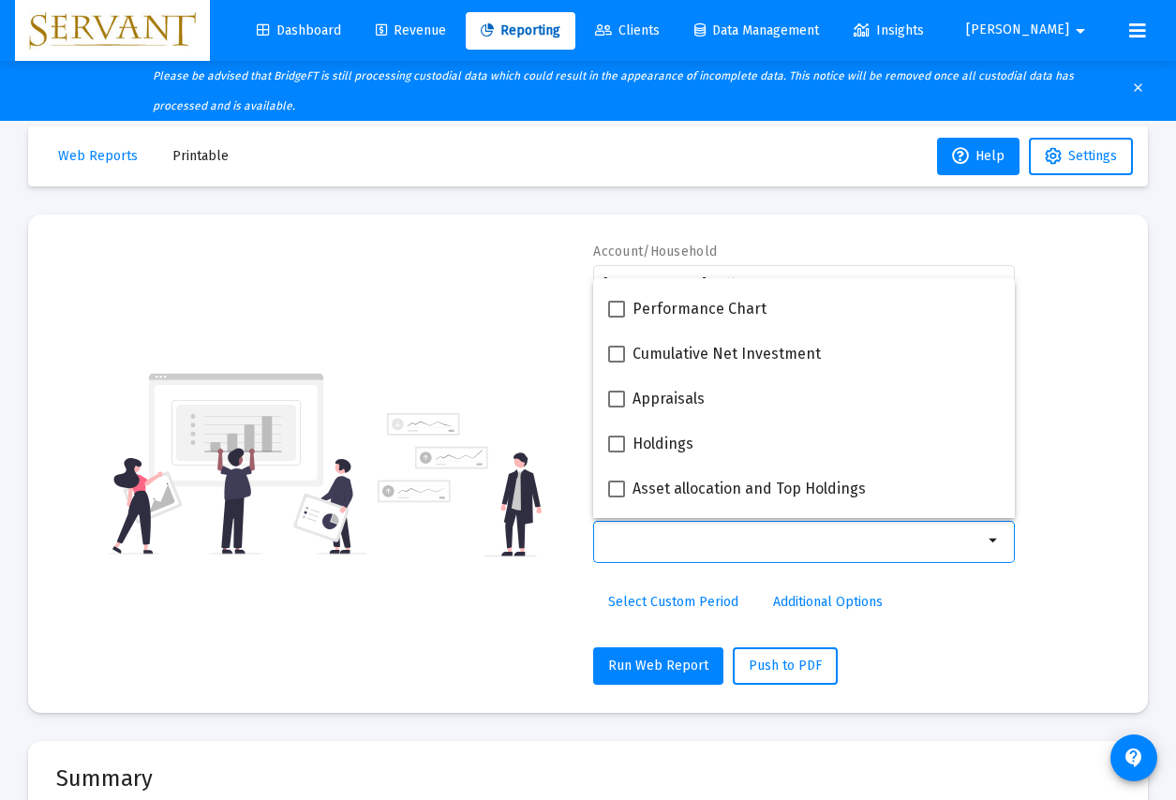
scroll to position [252, 0]
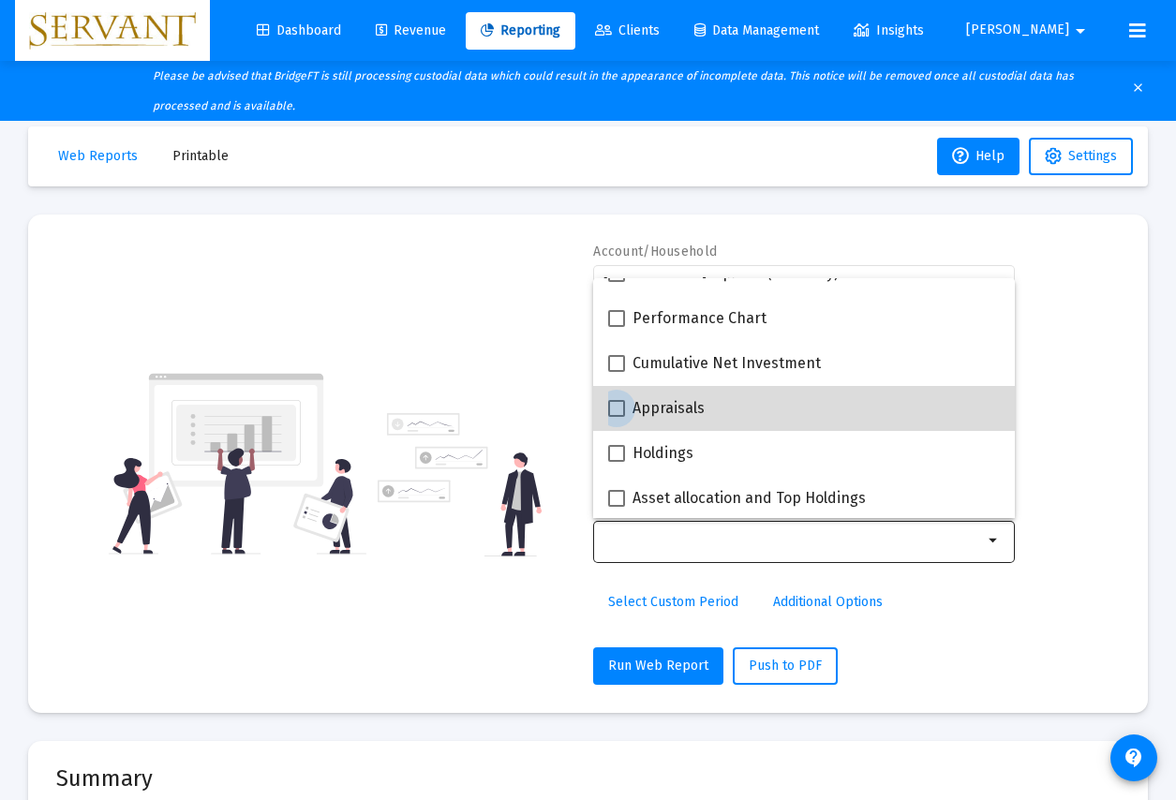
click at [628, 417] on label "Appraisals" at bounding box center [656, 408] width 97 height 22
click at [617, 417] on input "Appraisals" at bounding box center [616, 417] width 1 height 1
checkbox input "true"
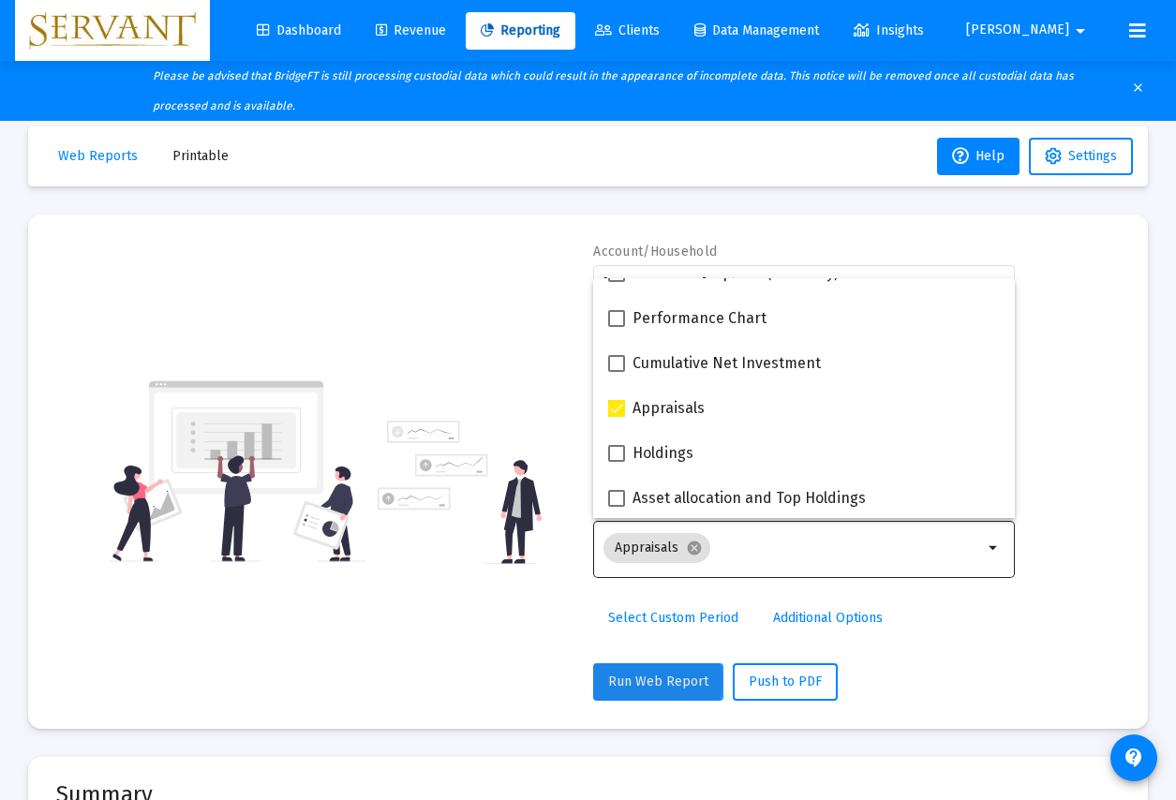
click at [655, 682] on span "Run Web Report" at bounding box center [658, 682] width 100 height 16
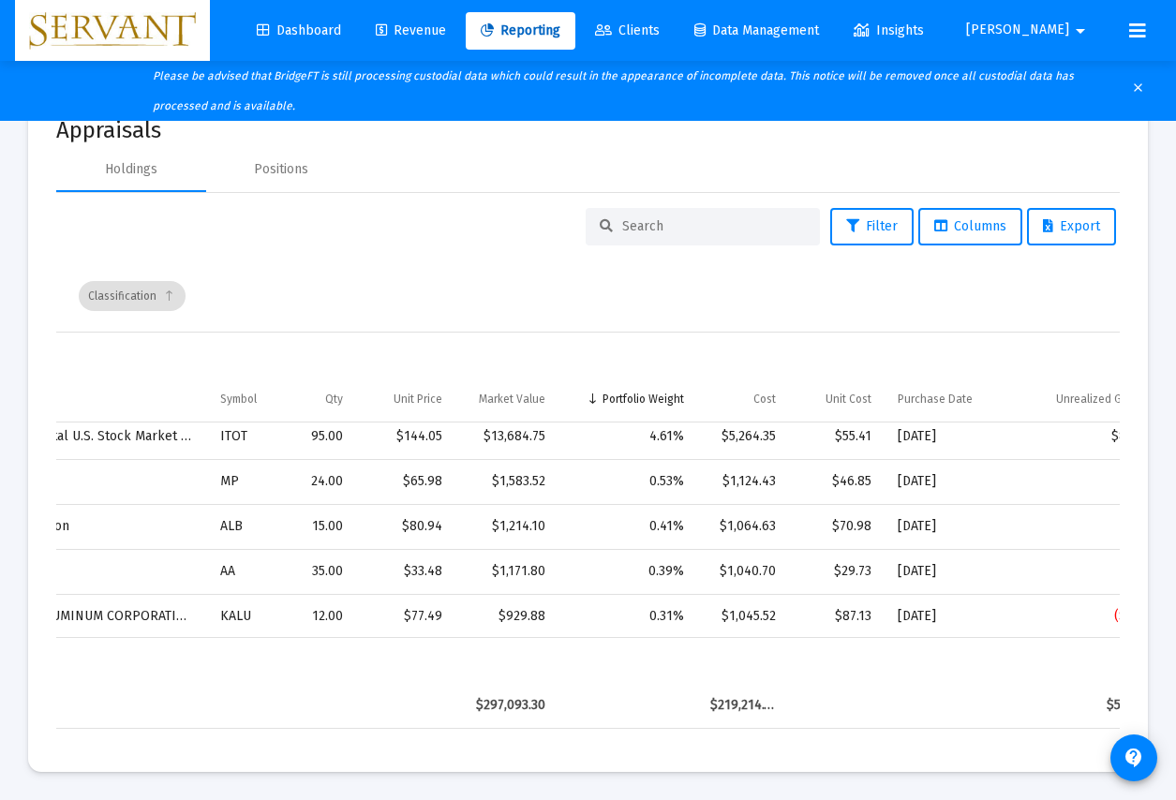
scroll to position [0, 0]
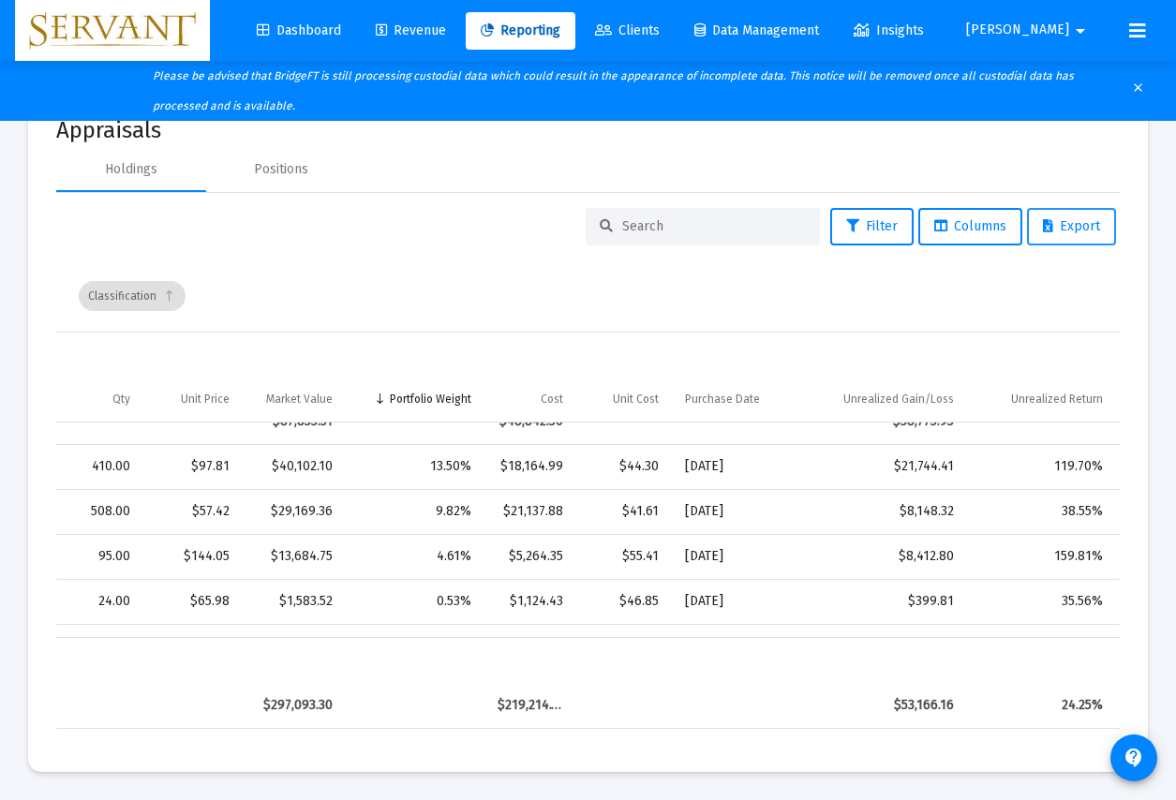
click at [1071, 227] on span "Export" at bounding box center [1071, 226] width 57 height 16
